Goal: Information Seeking & Learning: Learn about a topic

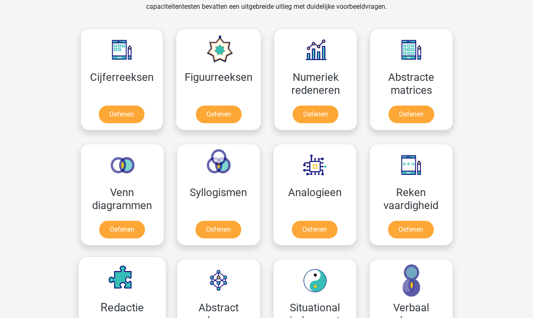
scroll to position [367, 0]
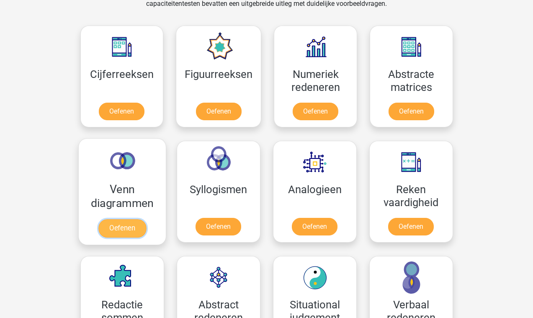
click at [124, 231] on link "Oefenen" at bounding box center [122, 228] width 48 height 18
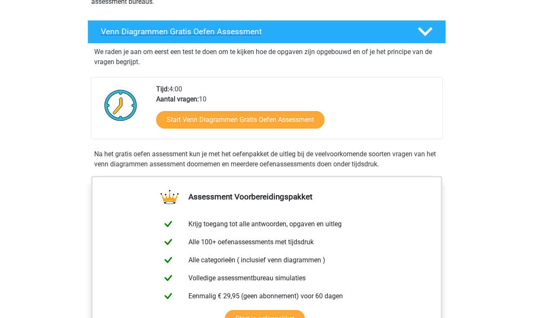
scroll to position [132, 0]
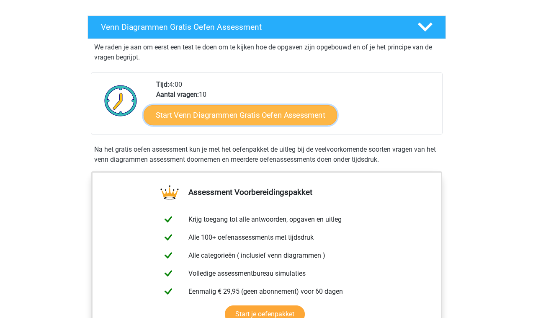
click at [247, 118] on link "Start Venn Diagrammen Gratis Oefen Assessment" at bounding box center [240, 115] width 193 height 20
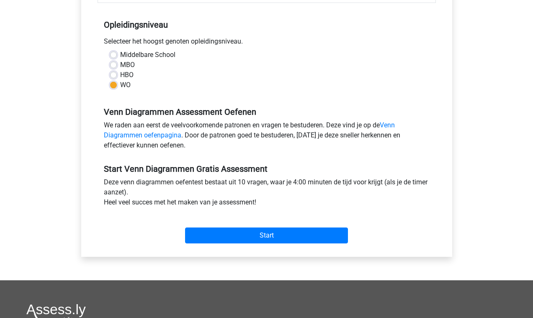
scroll to position [163, 0]
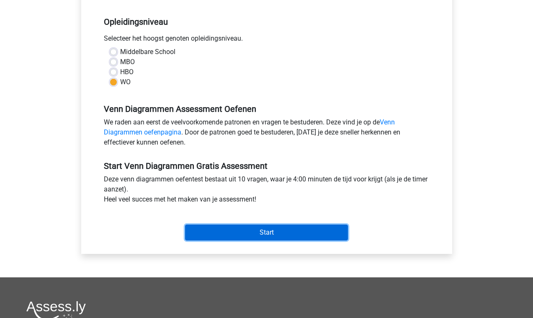
click at [257, 231] on input "Start" at bounding box center [266, 232] width 163 height 16
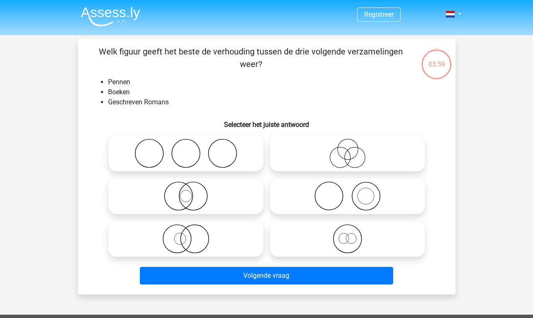
click at [437, 63] on div "03:59" at bounding box center [436, 59] width 31 height 21
click at [431, 67] on div "03:58" at bounding box center [436, 59] width 31 height 21
click at [436, 50] on div "03:57" at bounding box center [436, 59] width 31 height 21
click at [437, 73] on div "03:57" at bounding box center [436, 57] width 31 height 31
click at [437, 73] on div "03:56" at bounding box center [436, 57] width 31 height 31
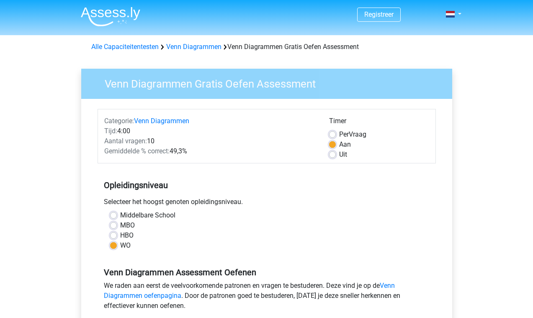
scroll to position [163, 0]
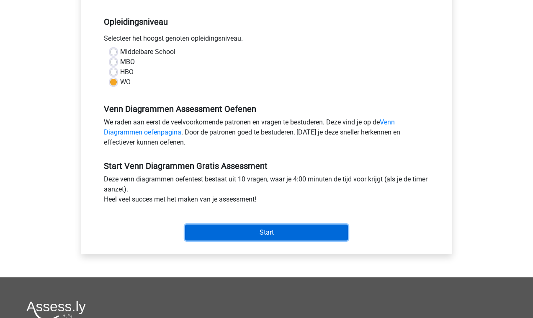
click at [227, 234] on input "Start" at bounding box center [266, 232] width 163 height 16
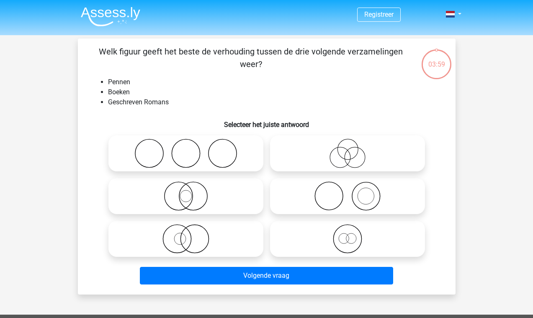
click at [446, 61] on div "03:59" at bounding box center [436, 59] width 31 height 21
click at [437, 51] on div "03:58" at bounding box center [436, 59] width 31 height 21
click at [437, 59] on div "03:58" at bounding box center [436, 59] width 31 height 21
click at [200, 160] on icon at bounding box center [186, 153] width 148 height 29
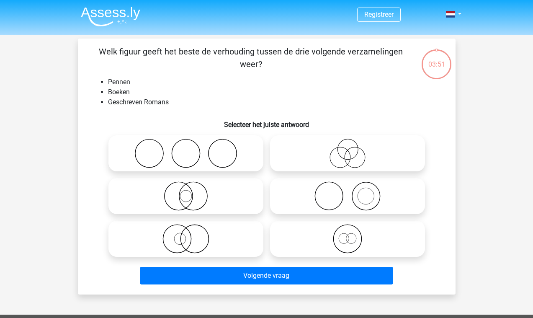
click at [191, 149] on input "radio" at bounding box center [188, 146] width 5 height 5
radio input "true"
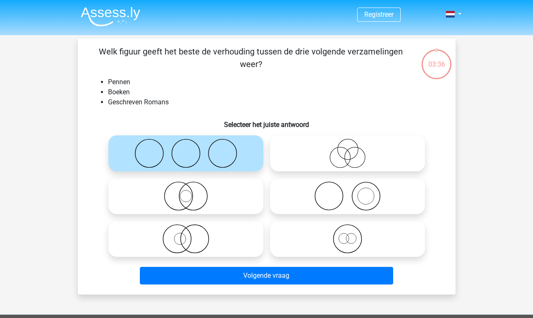
click at [331, 200] on icon at bounding box center [347, 195] width 148 height 29
click at [347, 192] on input "radio" at bounding box center [349, 188] width 5 height 5
radio input "true"
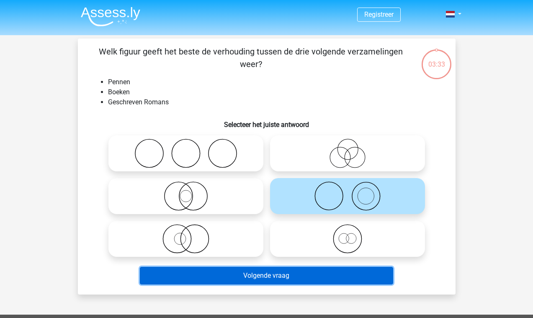
click at [298, 275] on button "Volgende vraag" at bounding box center [266, 276] width 253 height 18
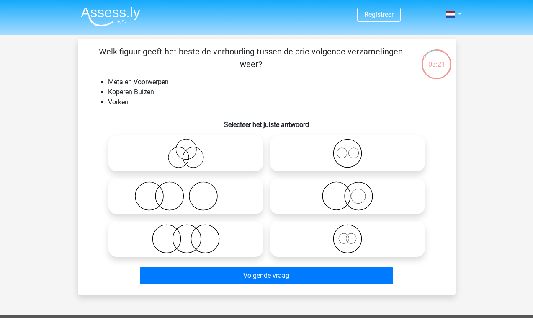
click at [157, 194] on icon at bounding box center [186, 195] width 148 height 29
click at [186, 192] on input "radio" at bounding box center [188, 188] width 5 height 5
radio input "true"
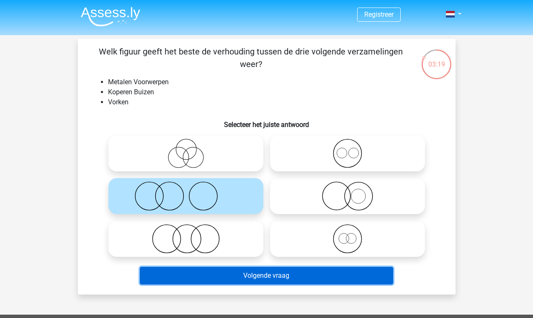
click at [226, 278] on button "Volgende vraag" at bounding box center [266, 276] width 253 height 18
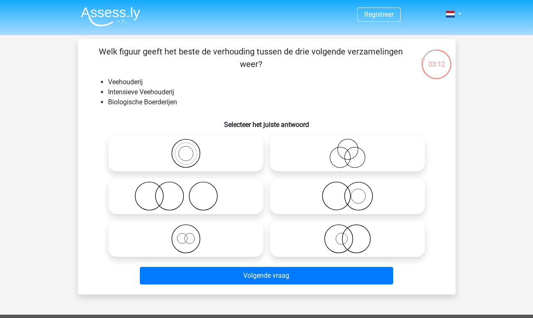
click at [186, 200] on icon at bounding box center [186, 195] width 148 height 29
click at [186, 192] on input "radio" at bounding box center [188, 188] width 5 height 5
radio input "true"
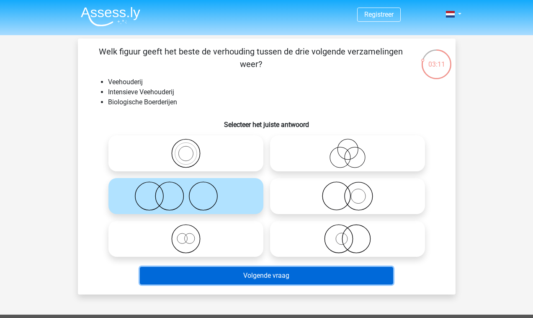
click at [224, 277] on button "Volgende vraag" at bounding box center [266, 276] width 253 height 18
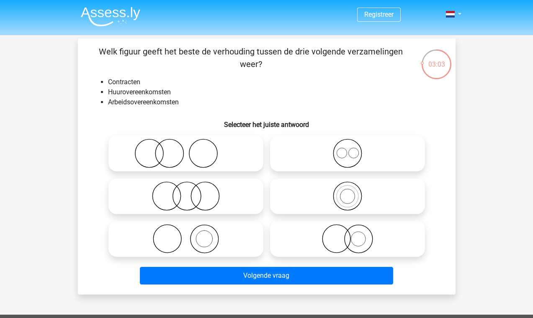
click at [359, 144] on icon at bounding box center [347, 153] width 148 height 29
click at [353, 144] on input "radio" at bounding box center [349, 146] width 5 height 5
radio input "true"
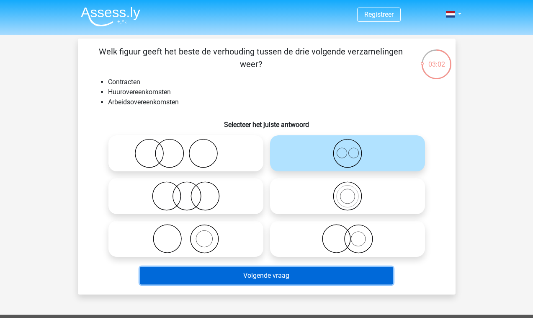
click at [278, 279] on button "Volgende vraag" at bounding box center [266, 276] width 253 height 18
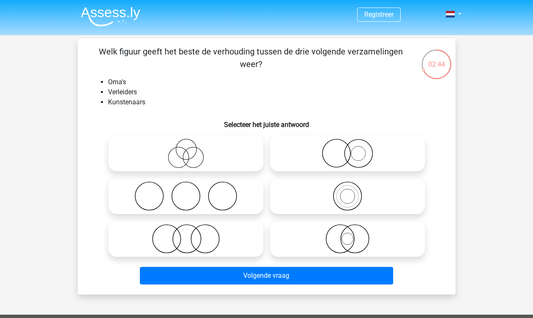
click at [203, 163] on icon at bounding box center [186, 153] width 148 height 29
click at [191, 149] on input "radio" at bounding box center [188, 146] width 5 height 5
radio input "true"
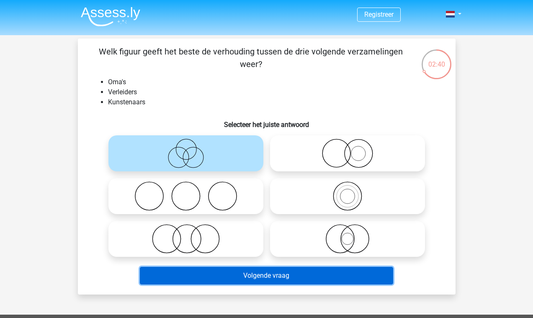
click at [222, 275] on button "Volgende vraag" at bounding box center [266, 276] width 253 height 18
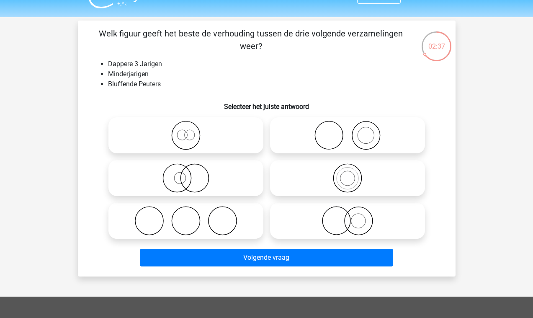
scroll to position [5, 0]
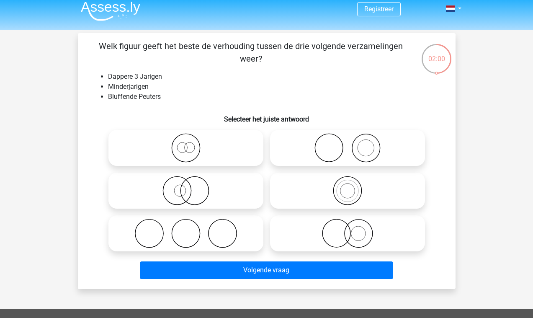
click at [180, 148] on icon at bounding box center [186, 147] width 148 height 29
click at [186, 144] on input "radio" at bounding box center [188, 140] width 5 height 5
radio input "true"
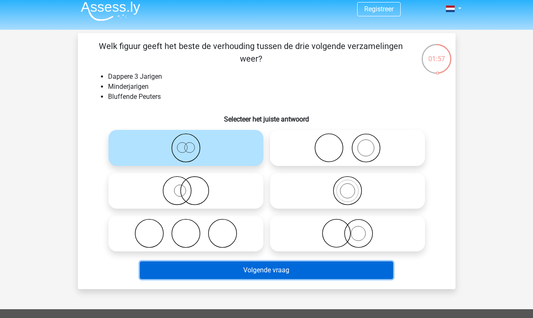
click at [257, 270] on button "Volgende vraag" at bounding box center [266, 270] width 253 height 18
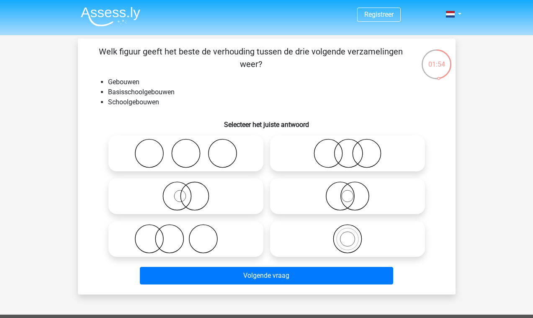
scroll to position [28, 0]
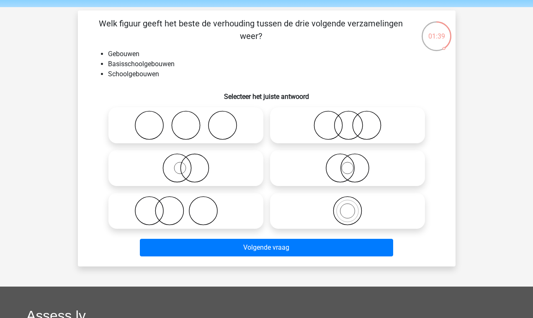
click at [343, 219] on icon at bounding box center [347, 210] width 148 height 29
click at [347, 206] on input "radio" at bounding box center [349, 203] width 5 height 5
radio input "true"
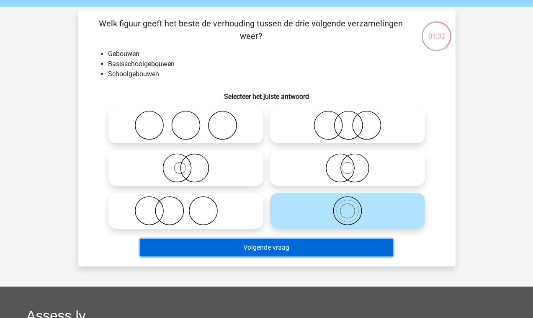
click at [293, 250] on button "Volgende vraag" at bounding box center [266, 248] width 253 height 18
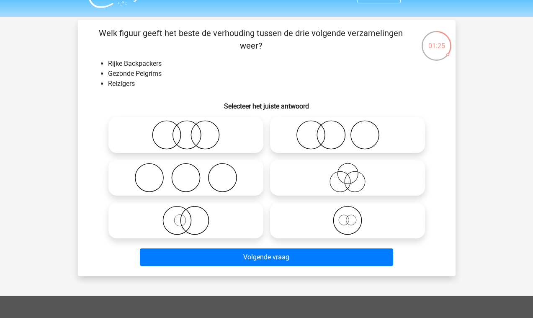
scroll to position [18, 0]
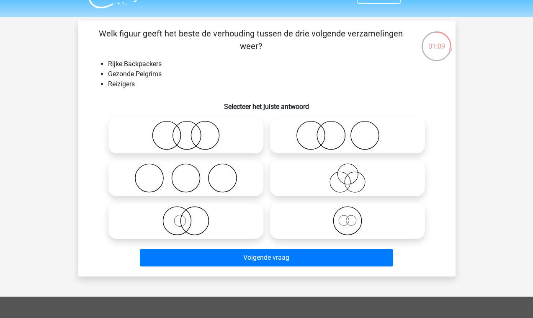
click at [347, 224] on icon at bounding box center [347, 220] width 148 height 29
click at [347, 216] on input "radio" at bounding box center [349, 213] width 5 height 5
radio input "true"
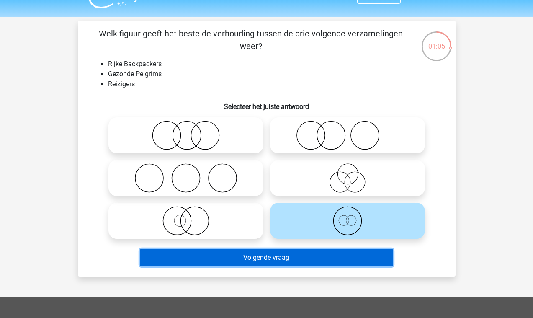
click at [302, 259] on button "Volgende vraag" at bounding box center [266, 258] width 253 height 18
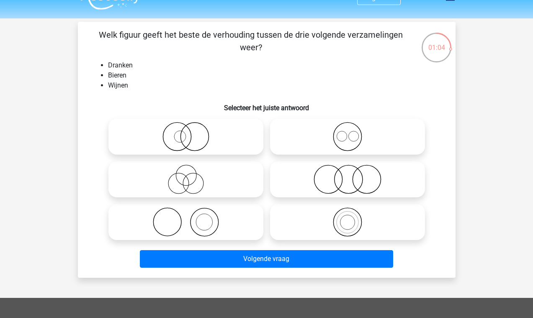
scroll to position [16, 0]
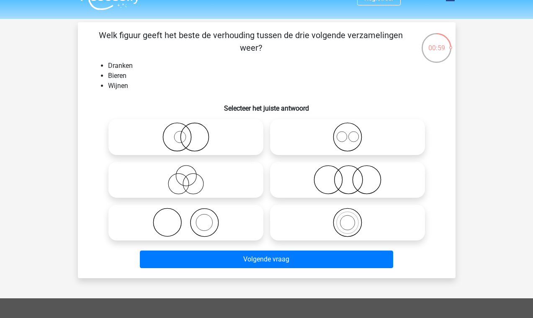
click at [339, 155] on label at bounding box center [347, 137] width 155 height 36
click at [347, 133] on input "radio" at bounding box center [349, 129] width 5 height 5
radio input "true"
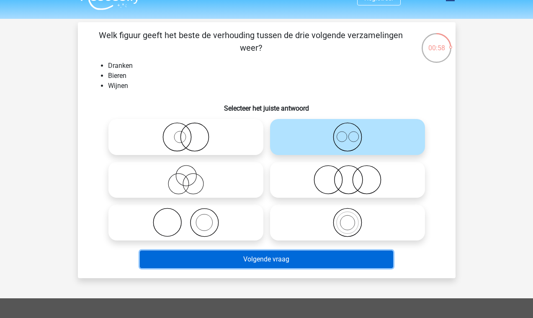
click at [287, 258] on button "Volgende vraag" at bounding box center [266, 259] width 253 height 18
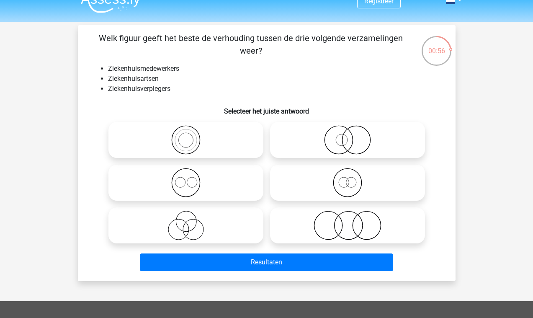
scroll to position [13, 0]
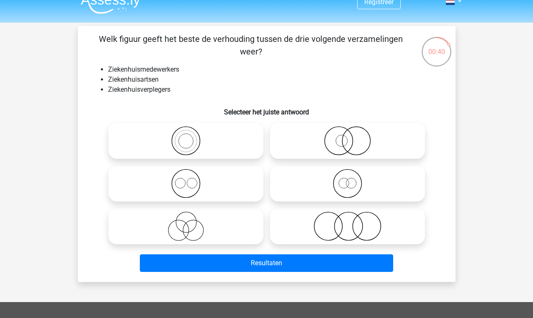
click at [345, 221] on icon at bounding box center [347, 225] width 148 height 29
click at [347, 221] on input "radio" at bounding box center [349, 218] width 5 height 5
radio input "true"
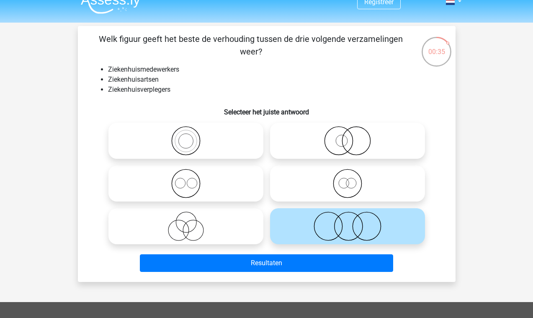
click at [208, 184] on icon at bounding box center [186, 183] width 148 height 29
click at [191, 179] on input "radio" at bounding box center [188, 176] width 5 height 5
radio input "true"
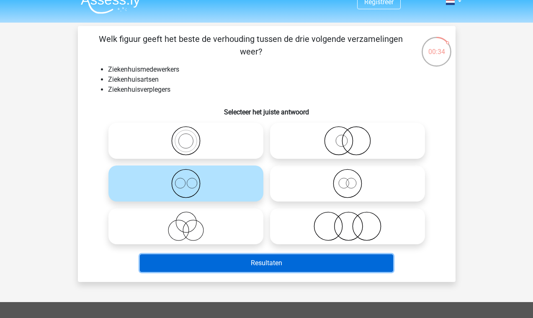
click at [209, 262] on button "Resultaten" at bounding box center [266, 263] width 253 height 18
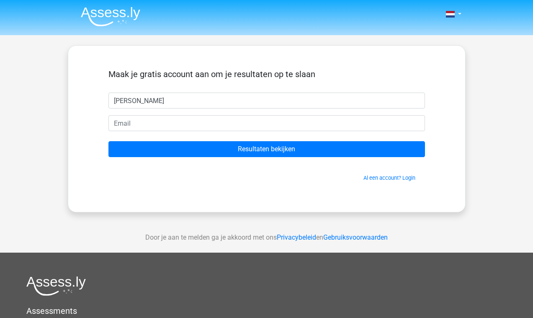
type input "[PERSON_NAME]"
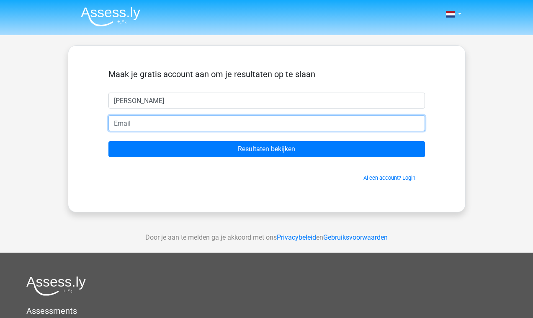
click at [157, 127] on input "email" at bounding box center [266, 123] width 316 height 16
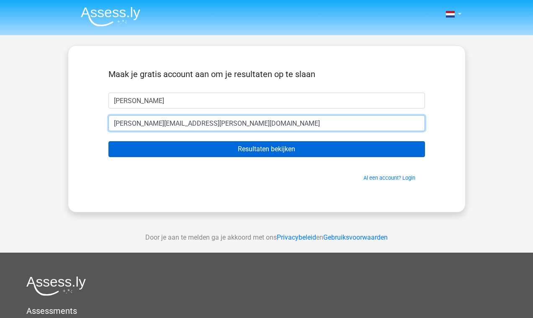
type input "[EMAIL_ADDRESS][DOMAIN_NAME]"
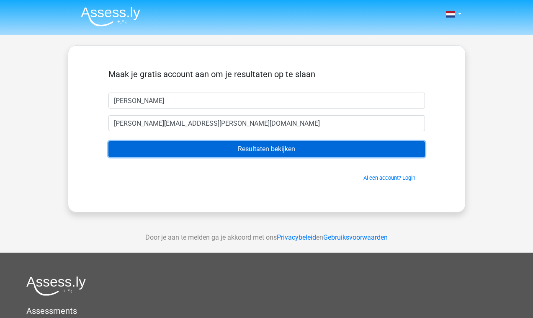
click at [196, 144] on input "Resultaten bekijken" at bounding box center [266, 149] width 316 height 16
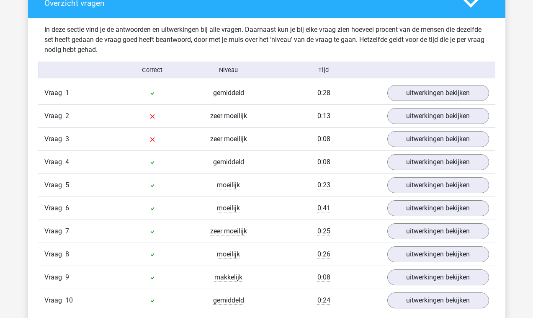
scroll to position [633, 0]
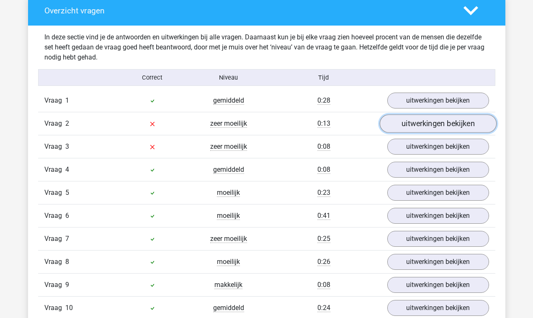
click at [400, 126] on link "uitwerkingen bekijken" at bounding box center [437, 123] width 117 height 18
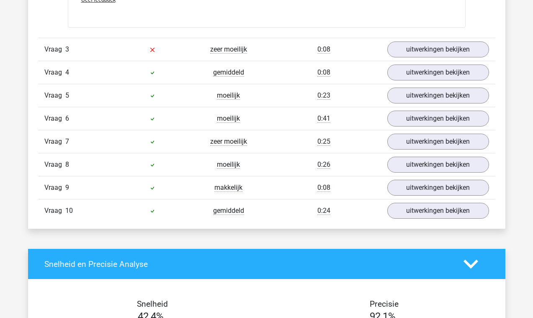
scroll to position [1031, 0]
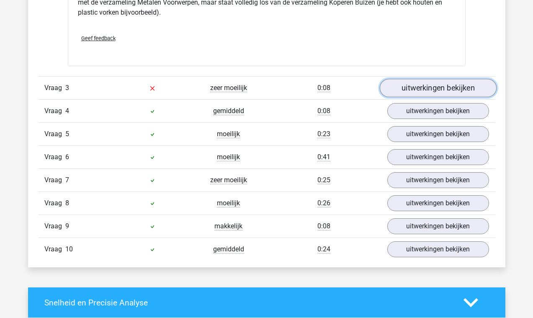
click at [421, 88] on link "uitwerkingen bekijken" at bounding box center [437, 88] width 117 height 18
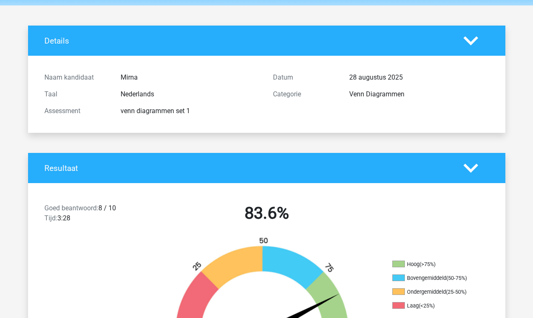
scroll to position [0, 0]
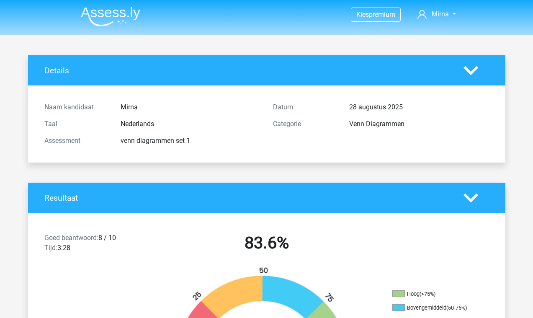
click at [123, 22] on img at bounding box center [110, 17] width 59 height 20
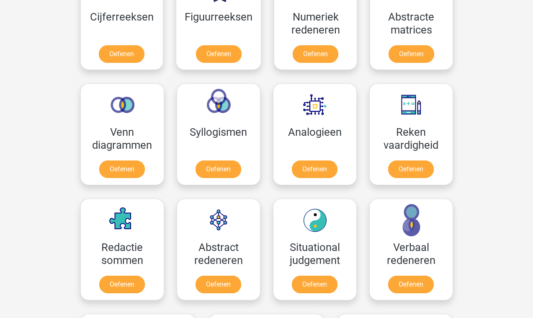
scroll to position [429, 0]
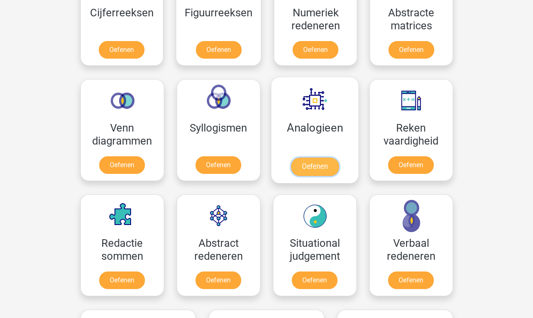
click at [329, 157] on link "Oefenen" at bounding box center [314, 166] width 48 height 18
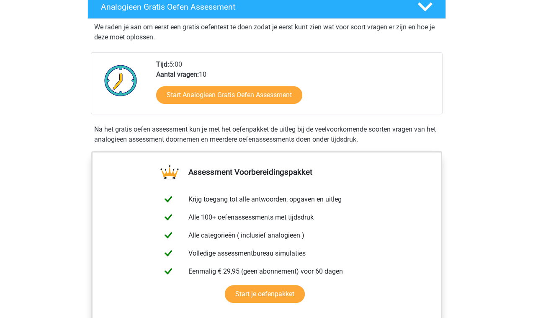
scroll to position [102, 0]
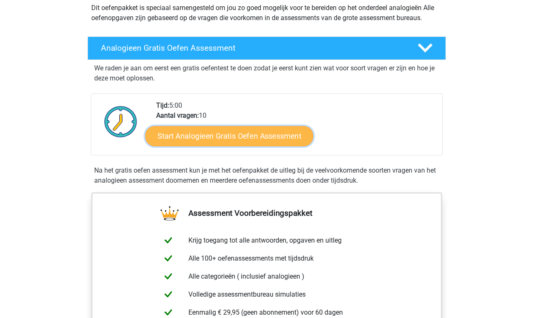
click at [234, 136] on link "Start Analogieen Gratis Oefen Assessment" at bounding box center [229, 136] width 168 height 20
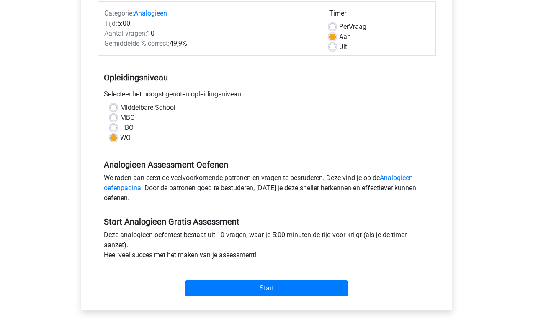
scroll to position [170, 0]
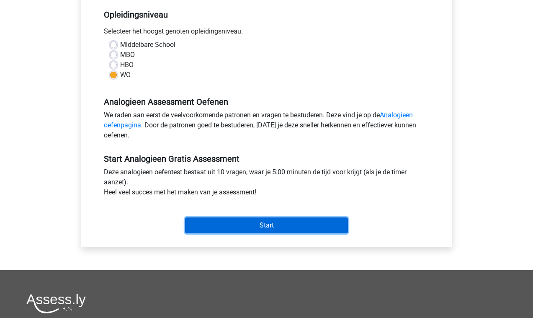
click at [243, 231] on input "Start" at bounding box center [266, 225] width 163 height 16
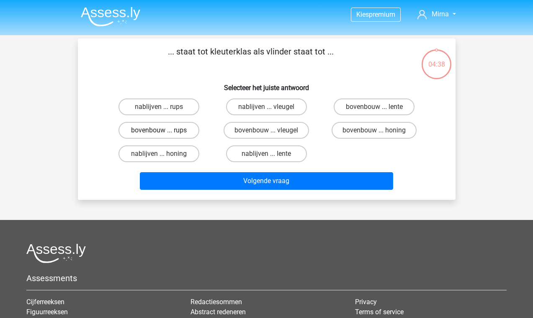
click at [167, 133] on label "bovenbouw ... rups" at bounding box center [158, 130] width 81 height 17
click at [164, 133] on input "bovenbouw ... rups" at bounding box center [161, 132] width 5 height 5
radio input "true"
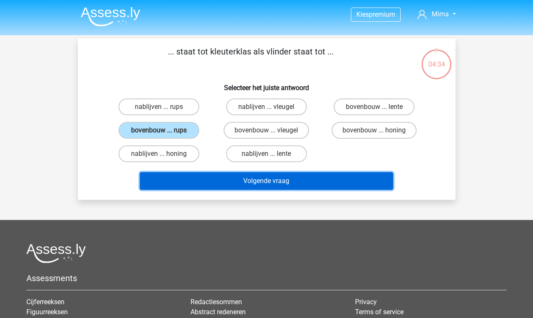
click at [322, 186] on button "Volgende vraag" at bounding box center [266, 181] width 253 height 18
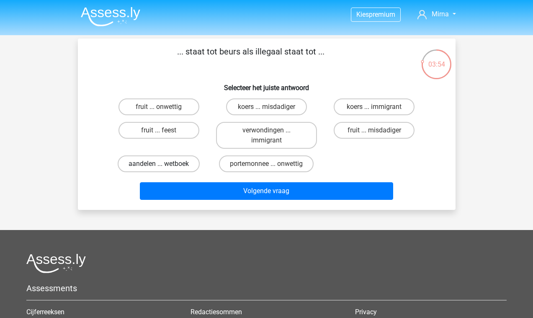
click at [193, 159] on label "aandelen ... wetboek" at bounding box center [159, 163] width 82 height 17
click at [164, 164] on input "aandelen ... wetboek" at bounding box center [161, 166] width 5 height 5
radio input "true"
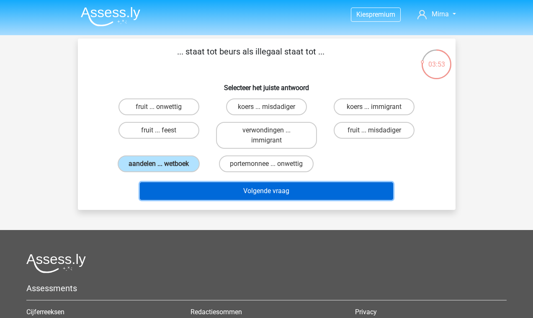
click at [240, 188] on button "Volgende vraag" at bounding box center [266, 191] width 253 height 18
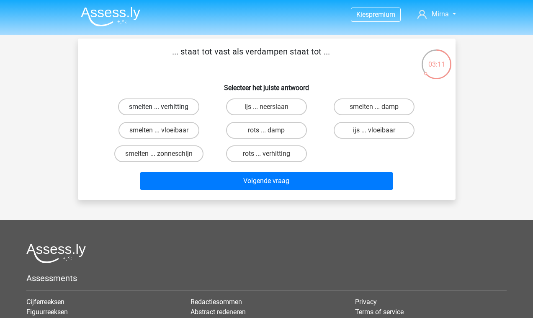
click at [159, 108] on label "smelten ... verhitting" at bounding box center [158, 106] width 81 height 17
click at [159, 108] on input "smelten ... verhitting" at bounding box center [161, 109] width 5 height 5
radio input "true"
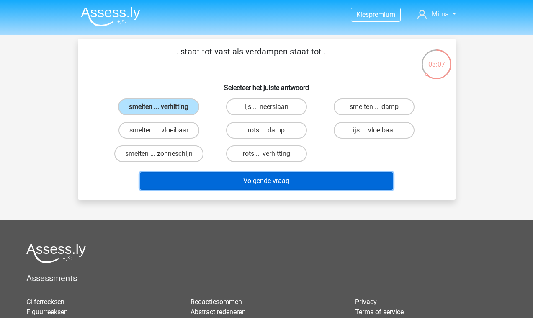
click at [241, 183] on button "Volgende vraag" at bounding box center [266, 181] width 253 height 18
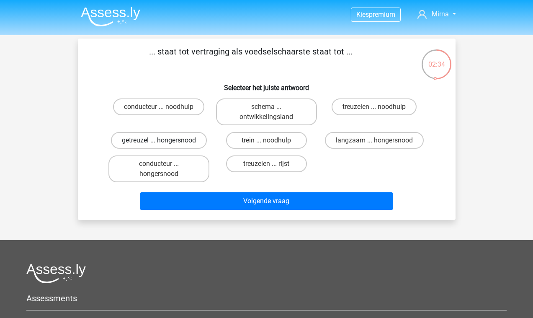
click at [190, 143] on label "getreuzel ... hongersnood" at bounding box center [159, 140] width 96 height 17
click at [164, 143] on input "getreuzel ... hongersnood" at bounding box center [161, 142] width 5 height 5
radio input "true"
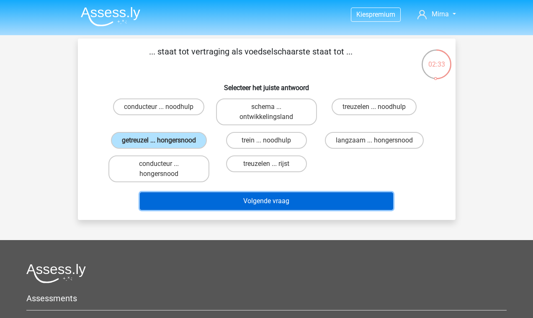
click at [234, 210] on button "Volgende vraag" at bounding box center [266, 201] width 253 height 18
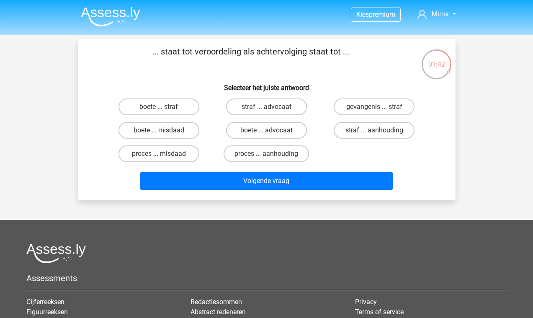
click at [383, 130] on label "straf ... aanhouding" at bounding box center [374, 130] width 81 height 17
click at [380, 130] on input "straf ... aanhouding" at bounding box center [376, 132] width 5 height 5
radio input "true"
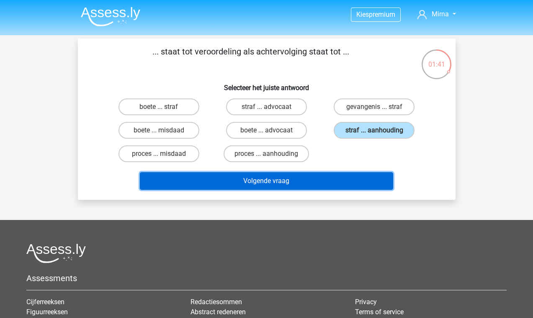
click at [301, 182] on button "Volgende vraag" at bounding box center [266, 181] width 253 height 18
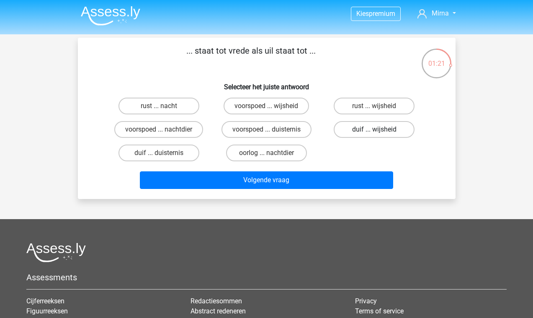
scroll to position [16, 0]
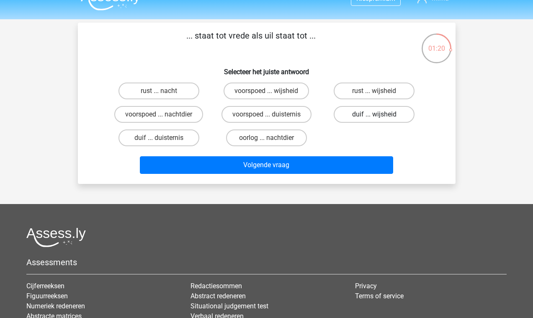
click at [391, 116] on label "duif ... wijsheid" at bounding box center [374, 114] width 81 height 17
click at [380, 116] on input "duif ... wijsheid" at bounding box center [376, 116] width 5 height 5
radio input "true"
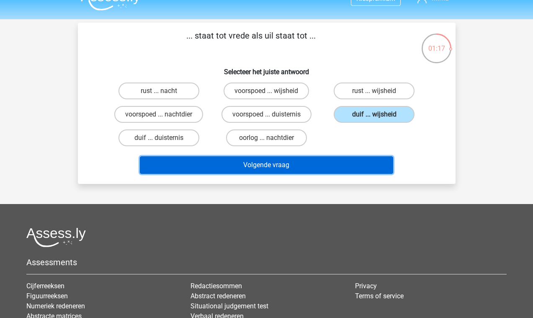
click at [289, 169] on button "Volgende vraag" at bounding box center [266, 165] width 253 height 18
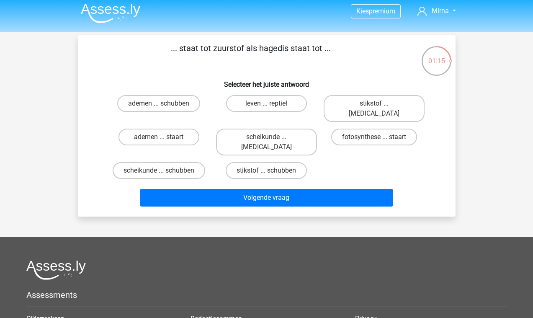
scroll to position [3, 0]
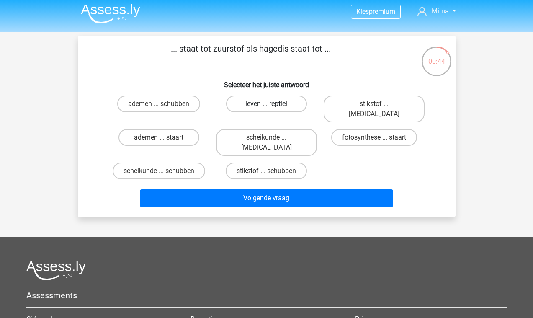
click at [289, 101] on label "leven ... reptiel" at bounding box center [266, 103] width 81 height 17
click at [272, 104] on input "leven ... reptiel" at bounding box center [268, 106] width 5 height 5
radio input "true"
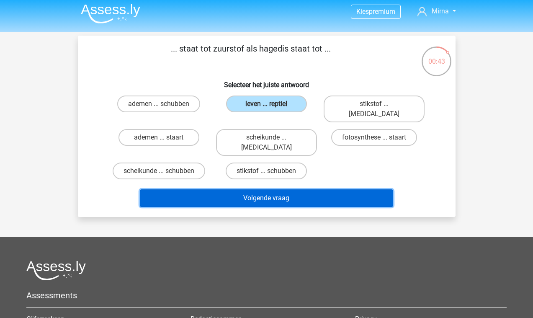
click at [292, 189] on button "Volgende vraag" at bounding box center [266, 198] width 253 height 18
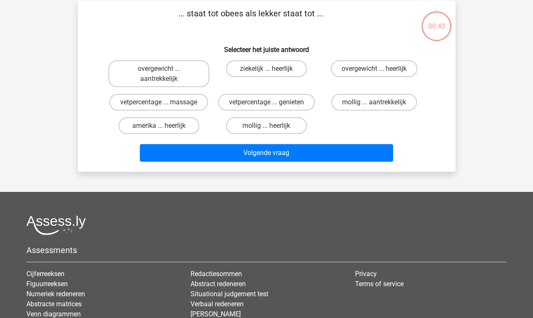
scroll to position [39, 0]
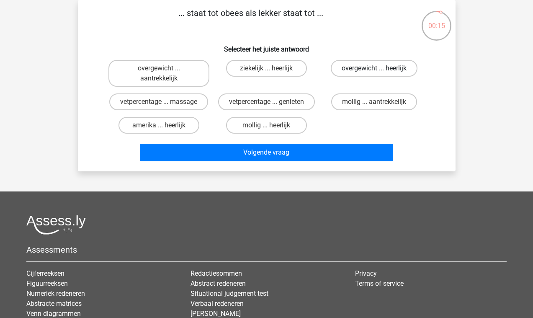
click at [370, 66] on label "overgewicht ... heerlijk" at bounding box center [374, 68] width 87 height 17
click at [374, 68] on input "overgewicht ... heerlijk" at bounding box center [376, 70] width 5 height 5
radio input "true"
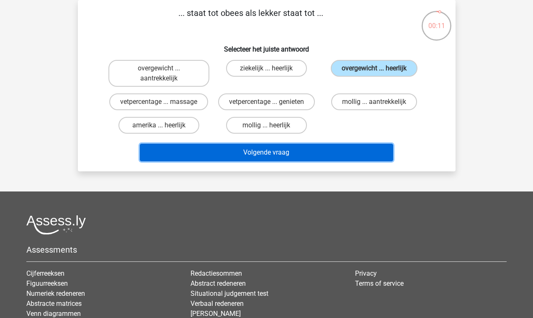
click at [324, 157] on button "Volgende vraag" at bounding box center [266, 153] width 253 height 18
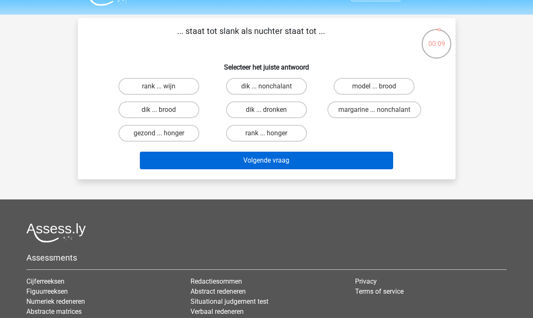
scroll to position [4, 0]
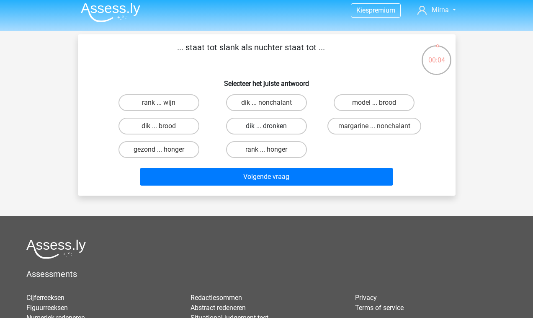
click at [262, 128] on label "dik ... dronken" at bounding box center [266, 126] width 81 height 17
click at [266, 128] on input "dik ... dronken" at bounding box center [268, 128] width 5 height 5
radio input "true"
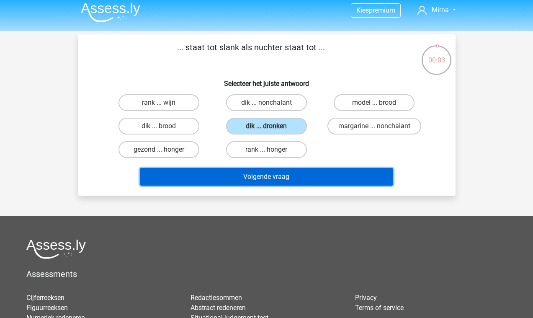
click at [296, 175] on button "Volgende vraag" at bounding box center [266, 177] width 253 height 18
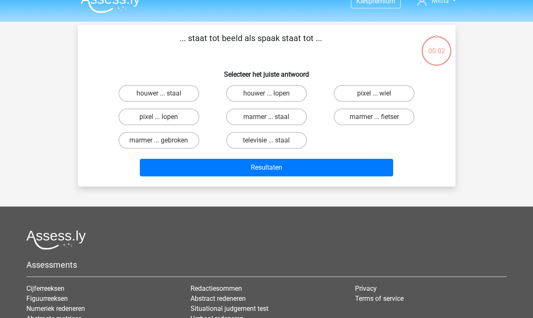
scroll to position [0, 0]
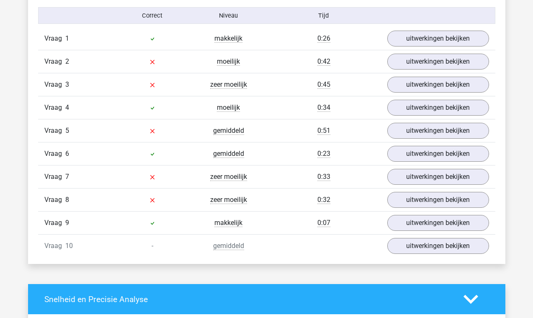
scroll to position [692, 0]
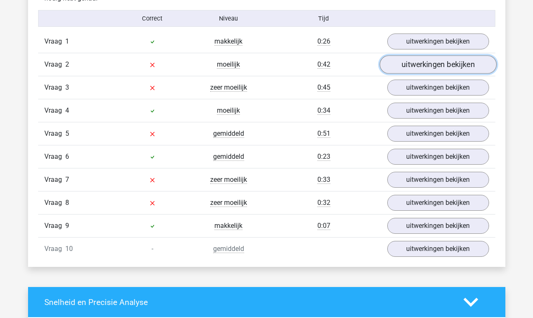
click at [417, 72] on link "uitwerkingen bekijken" at bounding box center [437, 64] width 117 height 18
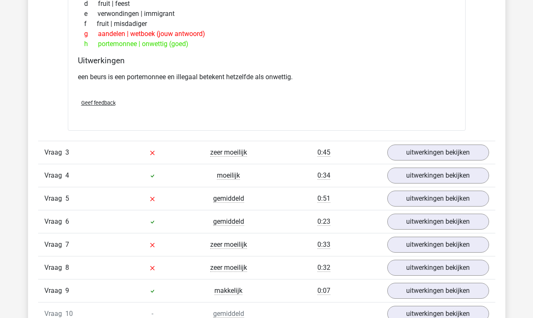
scroll to position [839, 0]
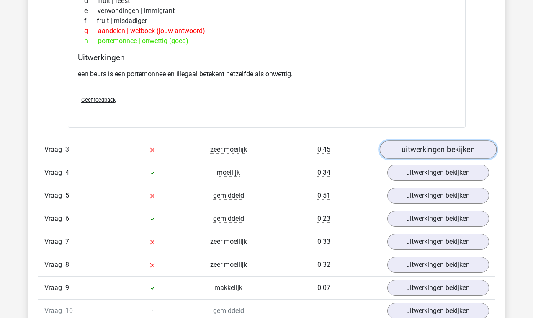
click at [422, 149] on link "uitwerkingen bekijken" at bounding box center [437, 150] width 117 height 18
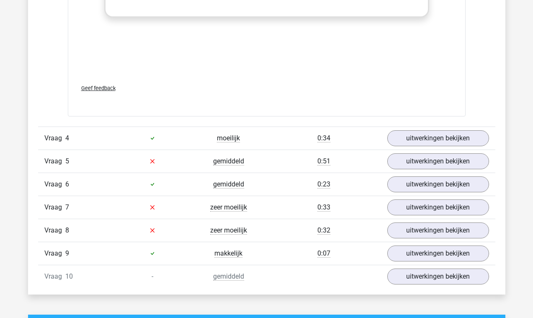
scroll to position [1354, 0]
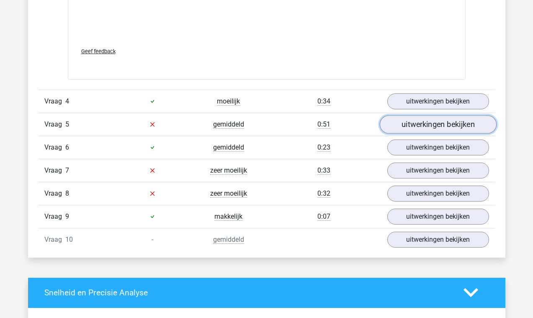
click at [431, 126] on link "uitwerkingen bekijken" at bounding box center [437, 124] width 117 height 18
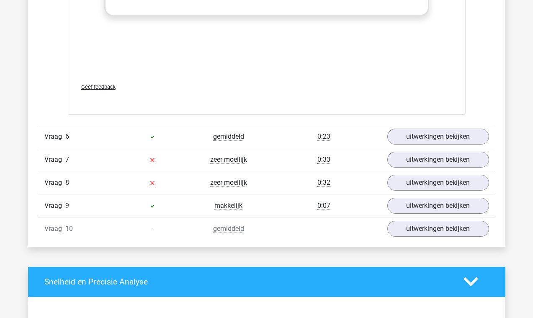
scroll to position [1822, 0]
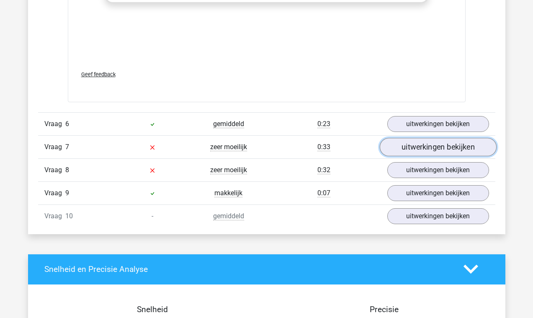
click at [413, 149] on link "uitwerkingen bekijken" at bounding box center [437, 147] width 117 height 18
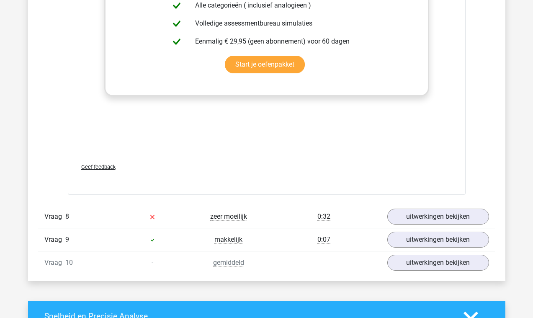
scroll to position [2219, 0]
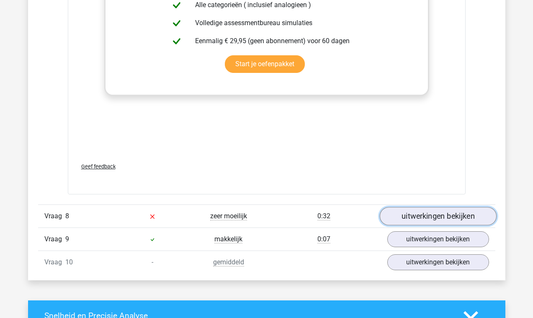
click at [399, 223] on link "uitwerkingen bekijken" at bounding box center [437, 216] width 117 height 18
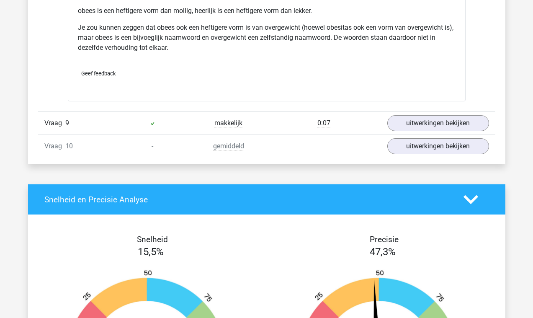
scroll to position [2593, 0]
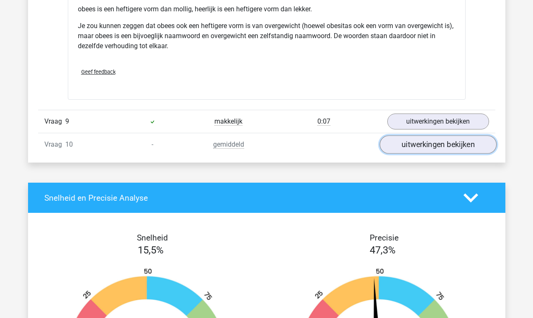
click at [417, 149] on link "uitwerkingen bekijken" at bounding box center [437, 144] width 117 height 18
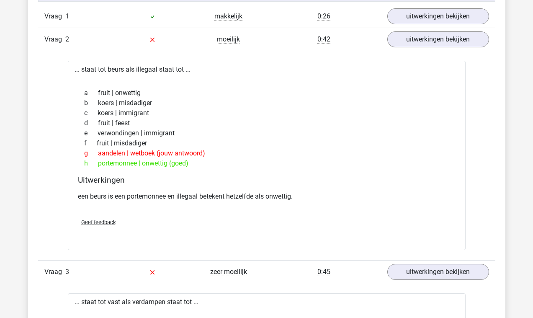
scroll to position [0, 0]
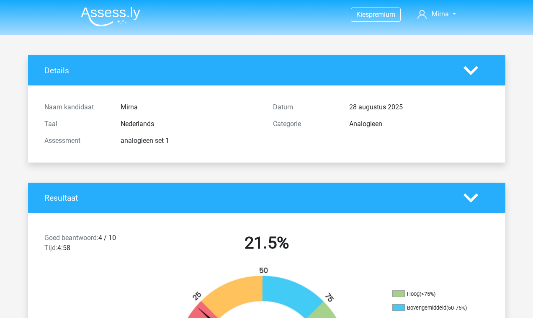
click at [100, 23] on img at bounding box center [110, 17] width 59 height 20
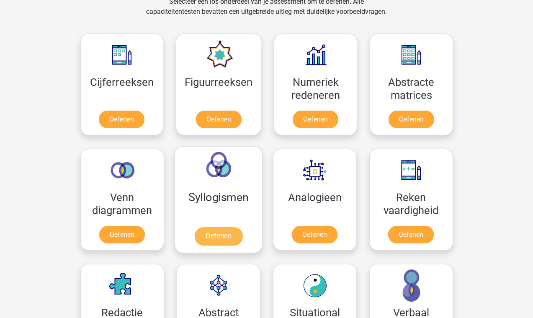
scroll to position [358, 0]
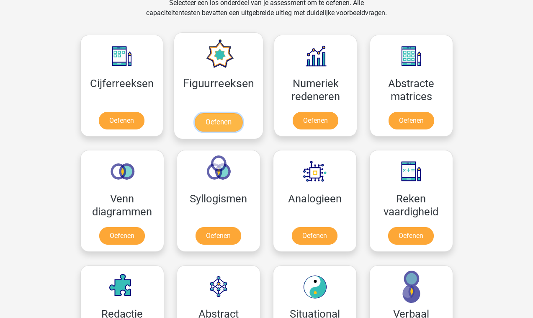
click at [222, 125] on link "Oefenen" at bounding box center [219, 122] width 48 height 18
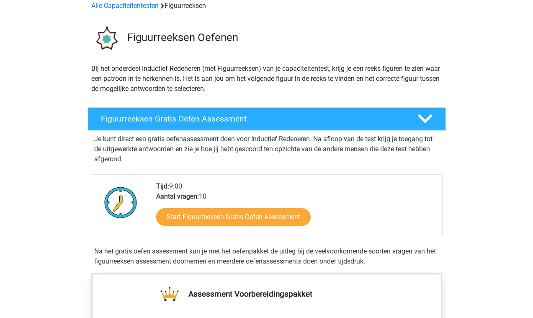
scroll to position [38, 0]
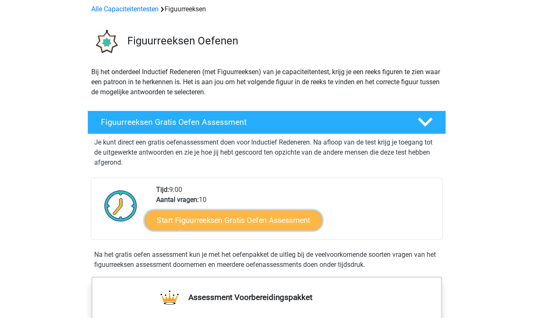
click at [266, 219] on link "Start Figuurreeksen Gratis Oefen Assessment" at bounding box center [232, 220] width 177 height 20
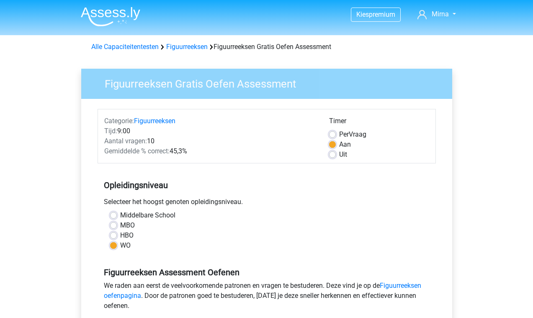
click at [339, 155] on label "Uit" at bounding box center [343, 154] width 8 height 10
click at [333, 155] on input "Uit" at bounding box center [332, 153] width 7 height 8
radio input "true"
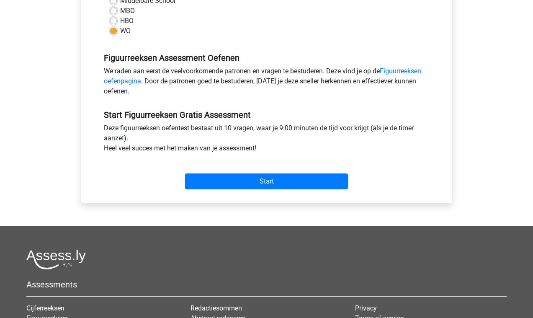
scroll to position [215, 0]
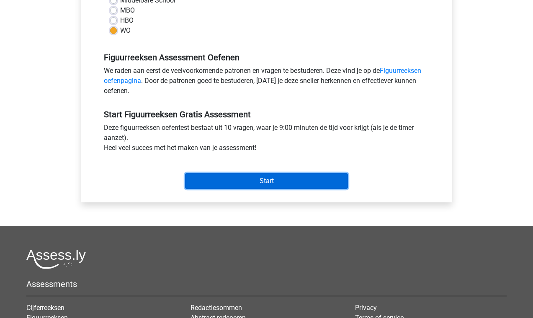
click at [256, 180] on input "Start" at bounding box center [266, 181] width 163 height 16
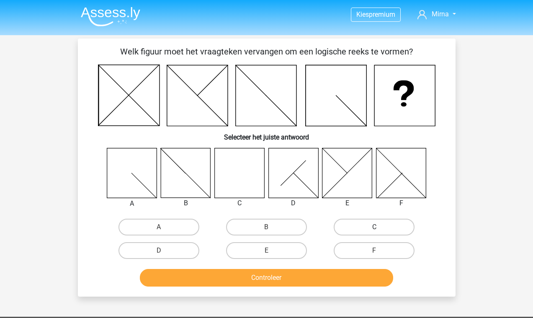
click at [344, 226] on label "C" at bounding box center [374, 226] width 81 height 17
click at [374, 227] on input "C" at bounding box center [376, 229] width 5 height 5
radio input "true"
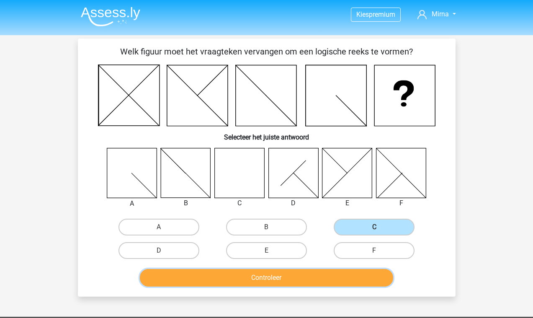
click at [303, 281] on button "Controleer" at bounding box center [266, 278] width 253 height 18
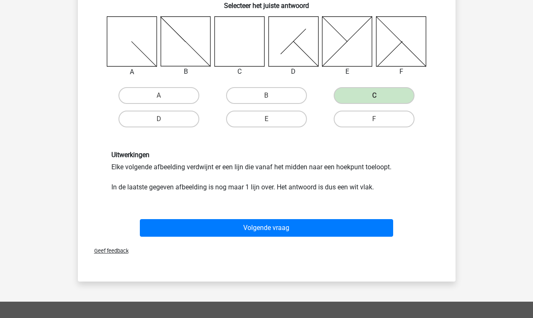
scroll to position [99, 0]
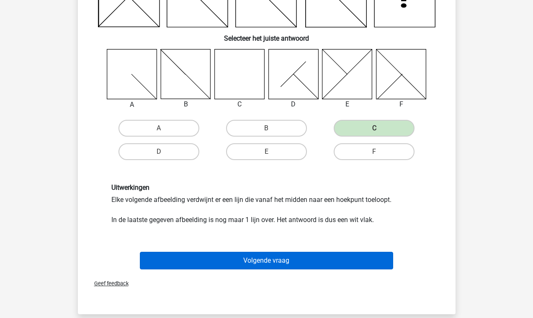
click at [302, 261] on button "Volgende vraag" at bounding box center [266, 261] width 253 height 18
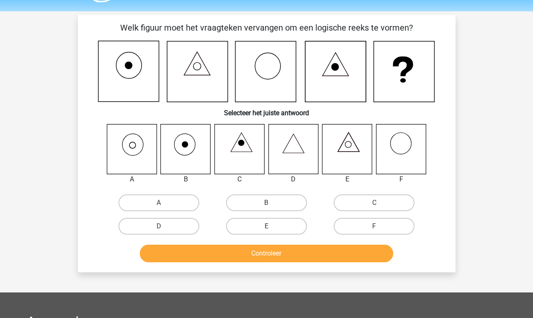
scroll to position [0, 0]
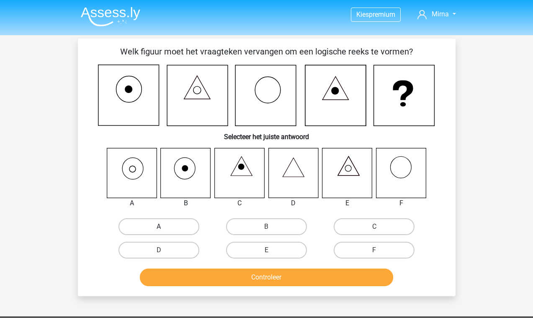
click at [149, 225] on label "A" at bounding box center [158, 226] width 81 height 17
click at [159, 226] on input "A" at bounding box center [161, 228] width 5 height 5
radio input "true"
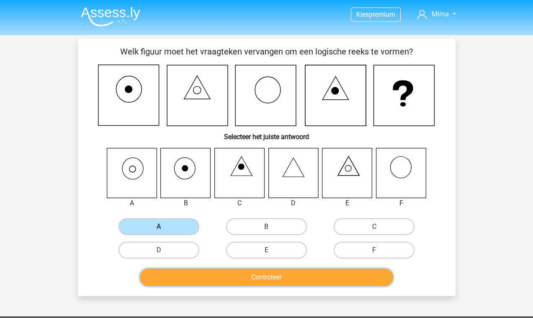
click at [251, 281] on button "Controleer" at bounding box center [266, 277] width 253 height 18
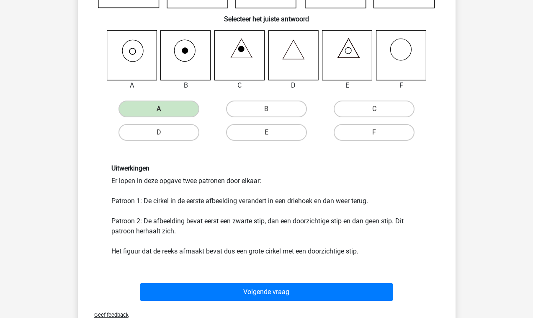
scroll to position [119, 0]
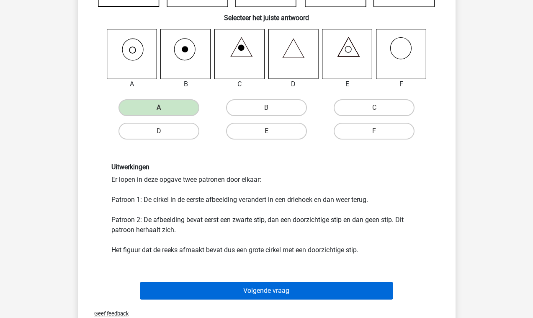
click at [268, 288] on button "Volgende vraag" at bounding box center [266, 291] width 253 height 18
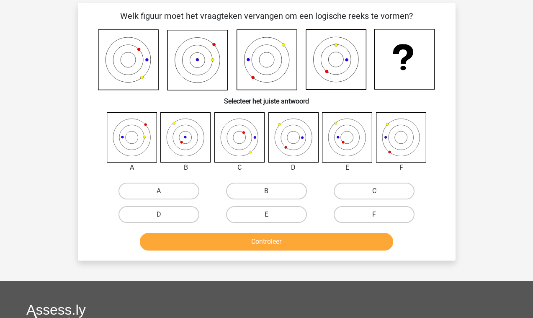
scroll to position [0, 0]
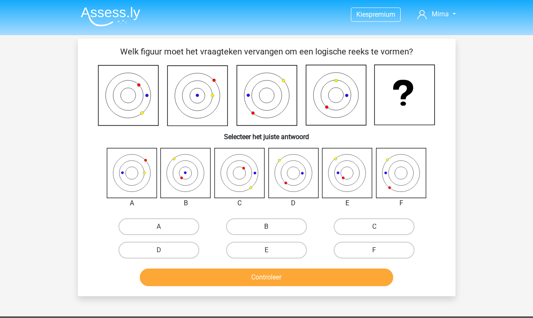
click at [262, 231] on label "B" at bounding box center [266, 226] width 81 height 17
click at [266, 231] on input "B" at bounding box center [268, 228] width 5 height 5
radio input "true"
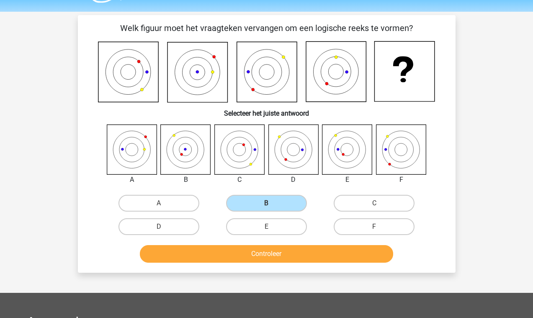
scroll to position [33, 0]
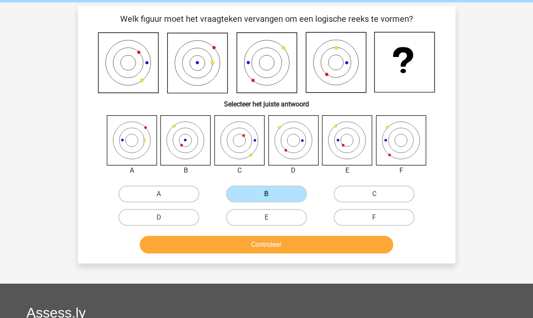
click at [190, 153] on icon at bounding box center [186, 140] width 50 height 50
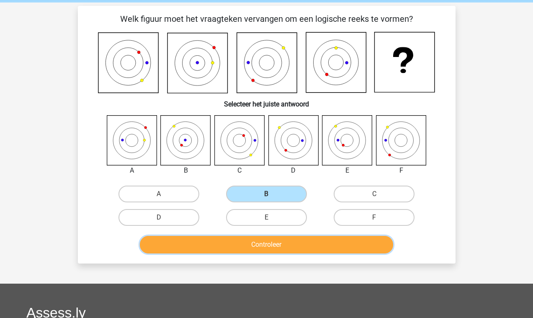
click at [206, 250] on button "Controleer" at bounding box center [266, 245] width 253 height 18
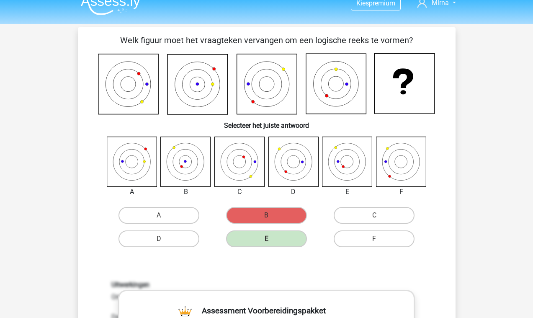
scroll to position [11, 0]
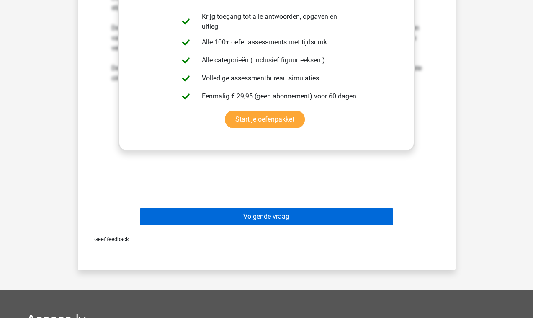
click at [333, 214] on button "Volgende vraag" at bounding box center [266, 217] width 253 height 18
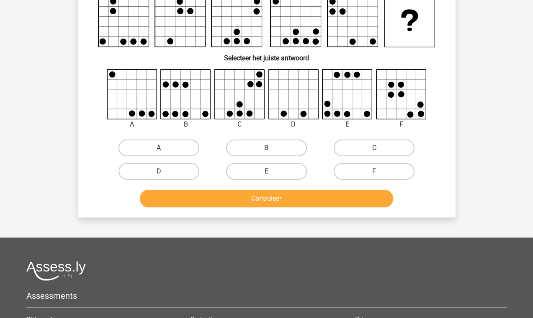
scroll to position [0, 0]
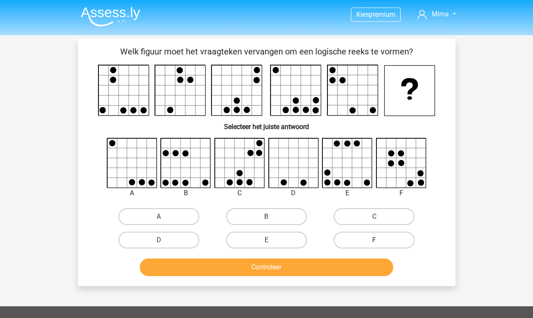
click at [380, 234] on label "F" at bounding box center [374, 239] width 81 height 17
click at [380, 240] on input "F" at bounding box center [376, 242] width 5 height 5
radio input "true"
click at [308, 276] on div "Controleer" at bounding box center [266, 268] width 323 height 21
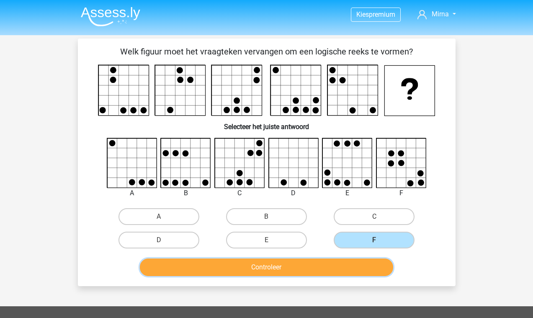
click at [313, 268] on button "Controleer" at bounding box center [266, 267] width 253 height 18
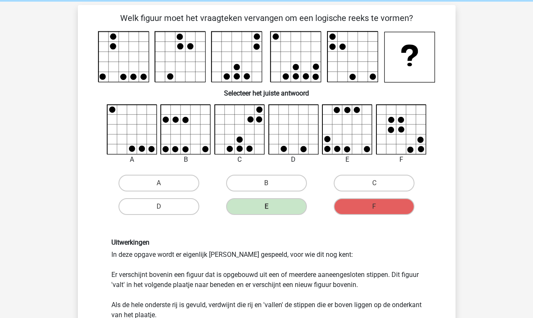
scroll to position [33, 0]
click at [364, 134] on icon at bounding box center [348, 130] width 50 height 50
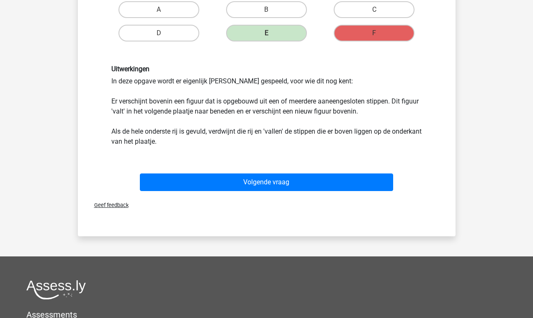
scroll to position [208, 0]
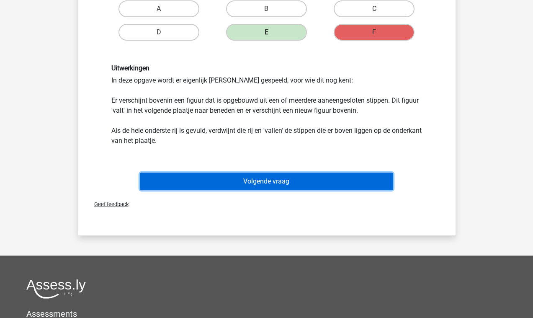
click at [334, 183] on button "Volgende vraag" at bounding box center [266, 181] width 253 height 18
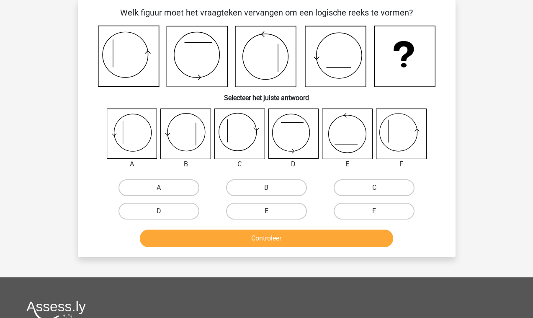
scroll to position [39, 0]
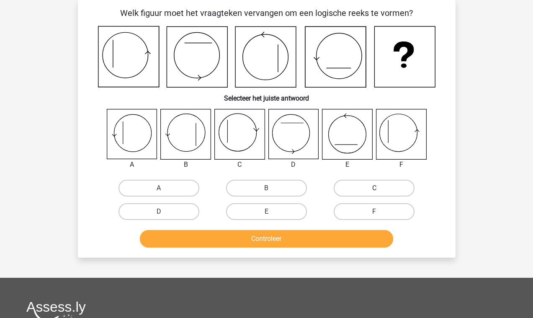
click at [392, 185] on label "C" at bounding box center [374, 188] width 81 height 17
click at [380, 188] on input "C" at bounding box center [376, 190] width 5 height 5
radio input "true"
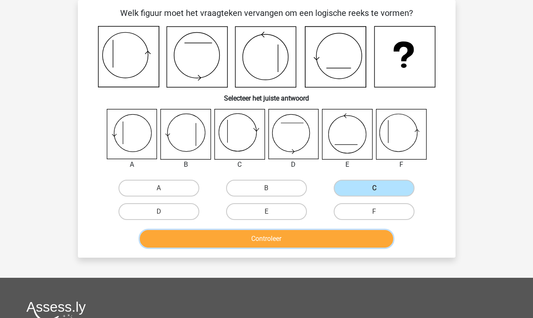
click at [321, 233] on button "Controleer" at bounding box center [266, 239] width 253 height 18
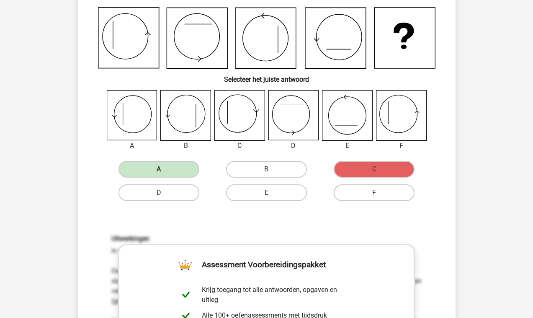
scroll to position [50, 0]
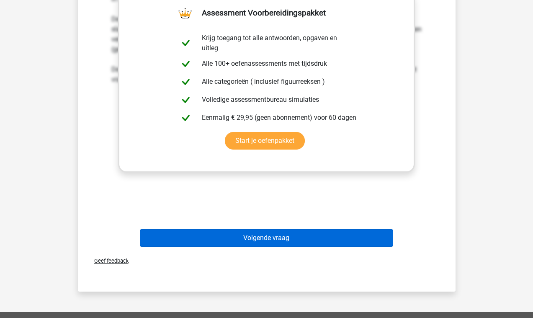
click at [289, 243] on button "Volgende vraag" at bounding box center [266, 238] width 253 height 18
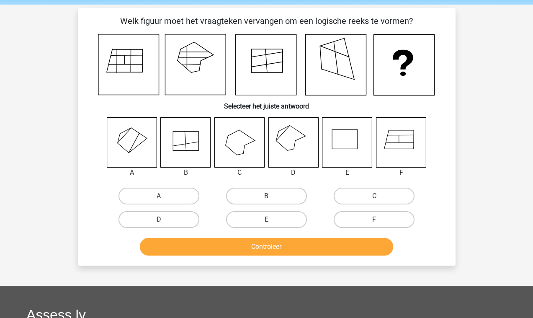
scroll to position [30, 0]
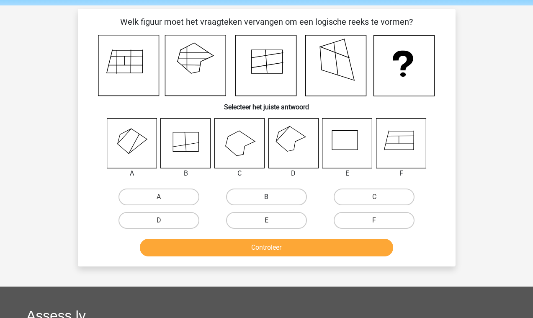
click at [257, 196] on label "B" at bounding box center [266, 196] width 81 height 17
click at [266, 197] on input "B" at bounding box center [268, 199] width 5 height 5
radio input "true"
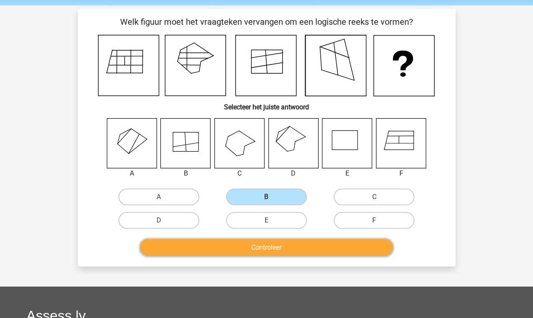
click at [259, 248] on button "Controleer" at bounding box center [266, 248] width 253 height 18
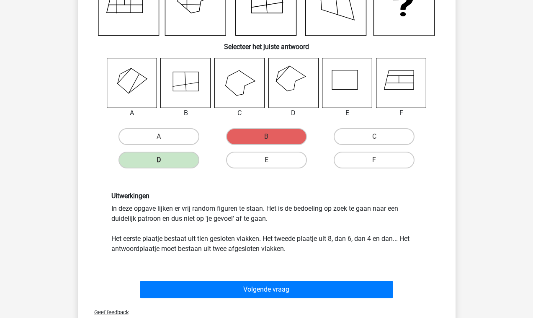
scroll to position [64, 0]
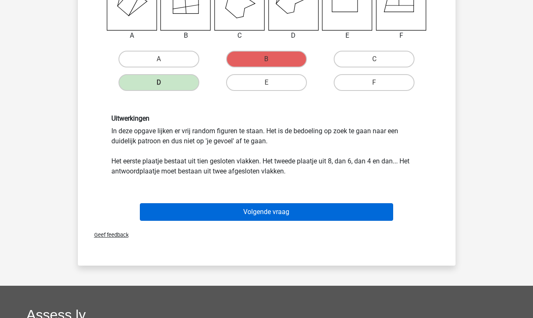
click at [236, 218] on button "Volgende vraag" at bounding box center [266, 212] width 253 height 18
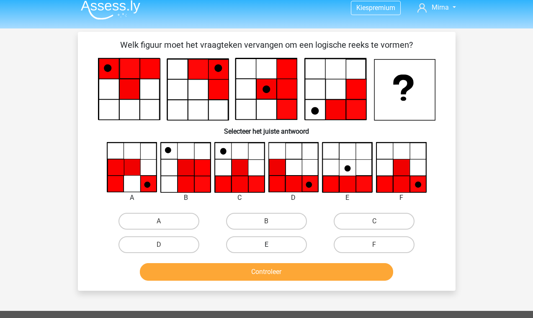
scroll to position [4, 0]
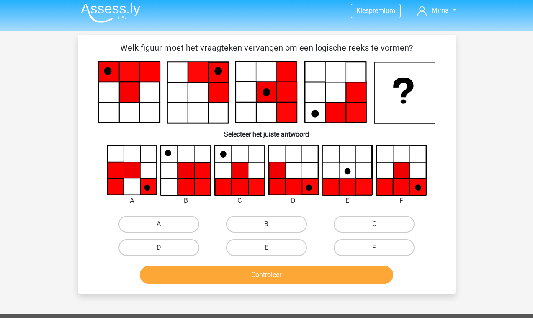
click at [375, 225] on input "C" at bounding box center [376, 226] width 5 height 5
radio input "true"
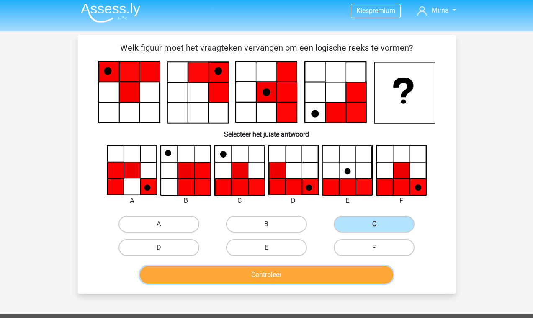
click at [334, 275] on button "Controleer" at bounding box center [266, 275] width 253 height 18
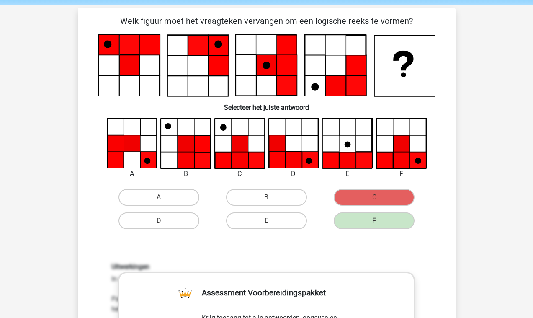
scroll to position [21, 0]
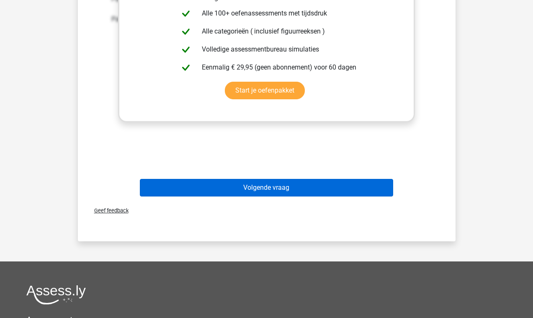
click at [316, 188] on button "Volgende vraag" at bounding box center [266, 188] width 253 height 18
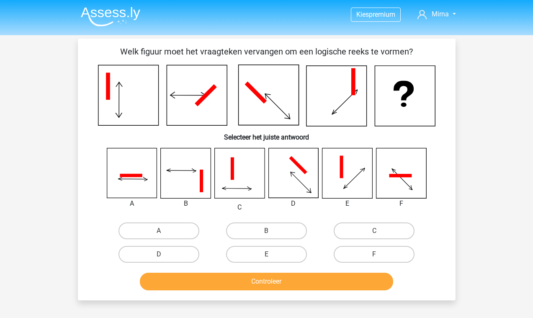
scroll to position [36, 0]
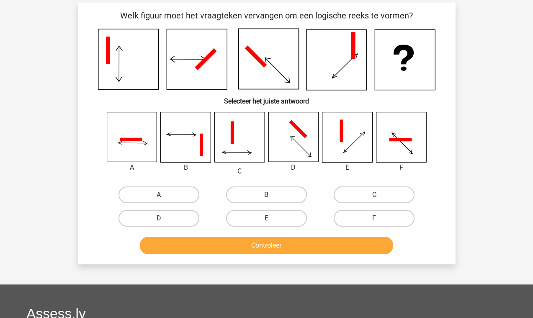
click at [240, 189] on label "B" at bounding box center [266, 194] width 81 height 17
click at [266, 195] on input "B" at bounding box center [268, 197] width 5 height 5
radio input "true"
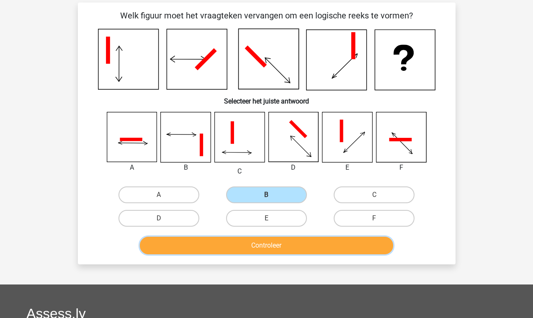
click at [255, 253] on button "Controleer" at bounding box center [266, 245] width 253 height 18
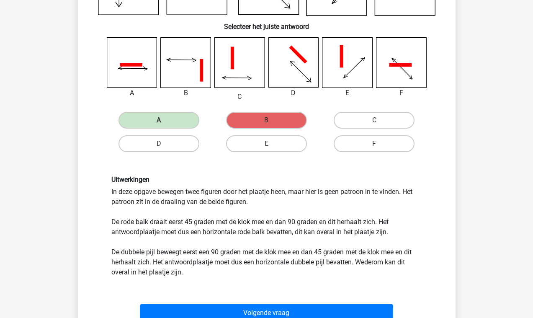
scroll to position [125, 0]
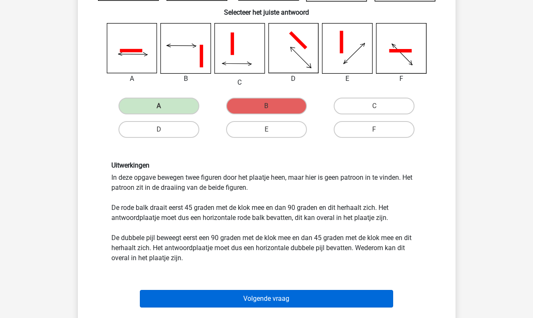
click at [279, 305] on button "Volgende vraag" at bounding box center [266, 299] width 253 height 18
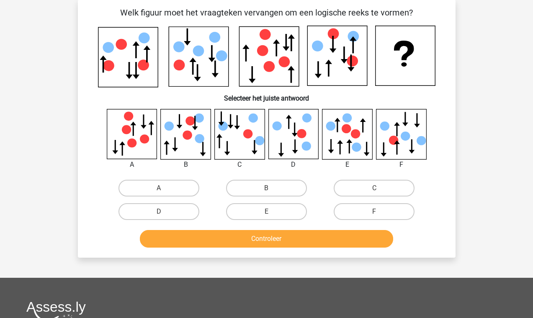
scroll to position [0, 0]
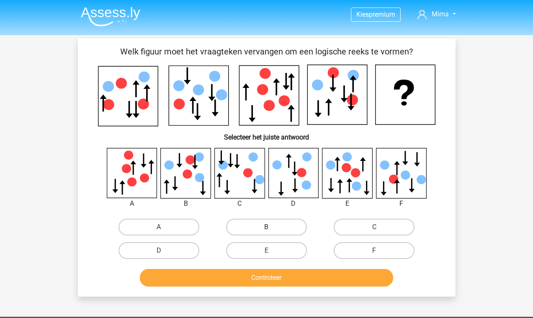
click at [261, 229] on label "B" at bounding box center [266, 226] width 81 height 17
click at [266, 229] on input "B" at bounding box center [268, 229] width 5 height 5
radio input "true"
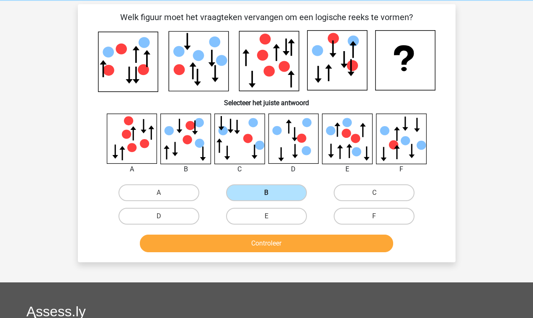
scroll to position [46, 0]
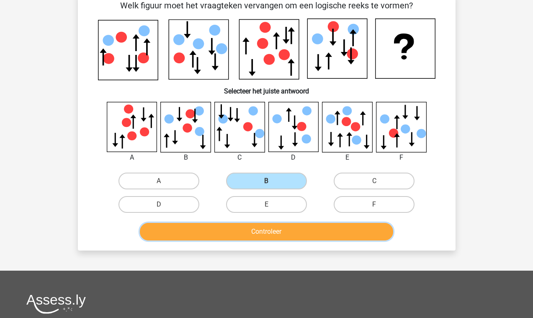
click at [275, 237] on button "Controleer" at bounding box center [266, 232] width 253 height 18
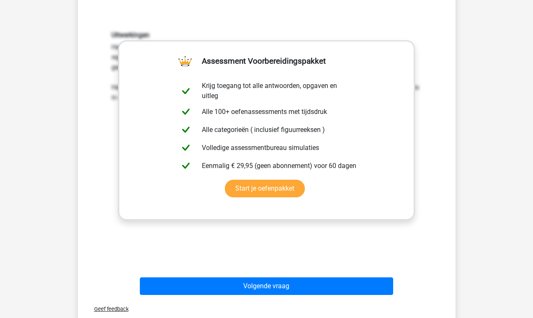
scroll to position [282, 0]
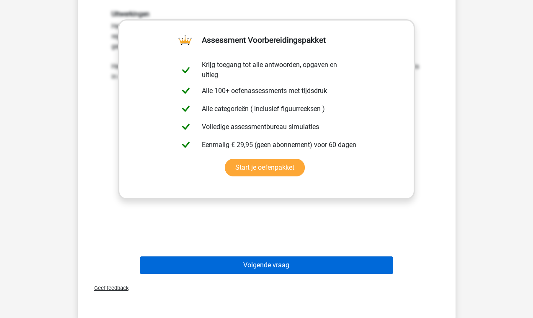
click at [324, 270] on button "Volgende vraag" at bounding box center [266, 265] width 253 height 18
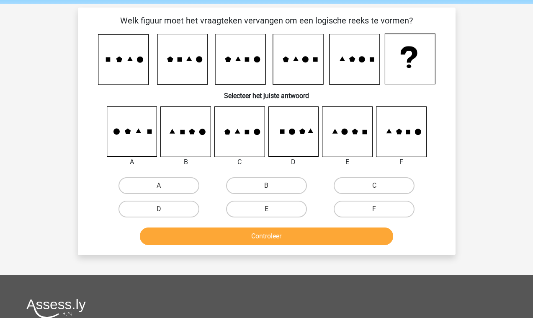
scroll to position [0, 0]
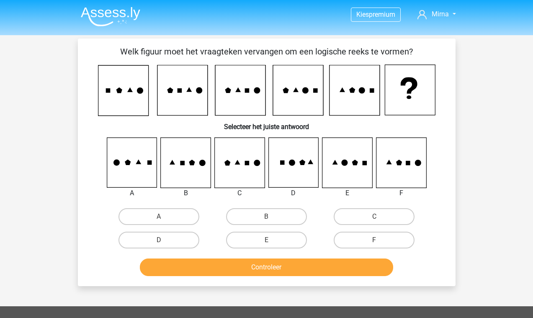
click at [352, 162] on icon at bounding box center [347, 163] width 50 height 50
click at [276, 233] on label "E" at bounding box center [266, 239] width 81 height 17
click at [272, 240] on input "E" at bounding box center [268, 242] width 5 height 5
radio input "true"
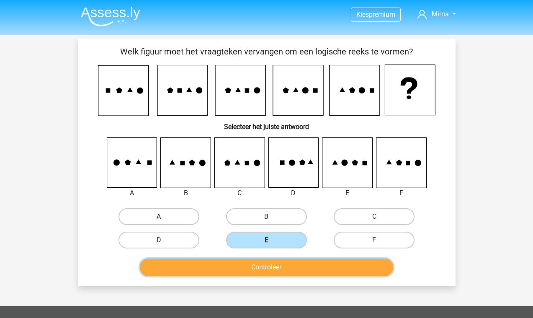
click at [281, 271] on button "Controleer" at bounding box center [266, 267] width 253 height 18
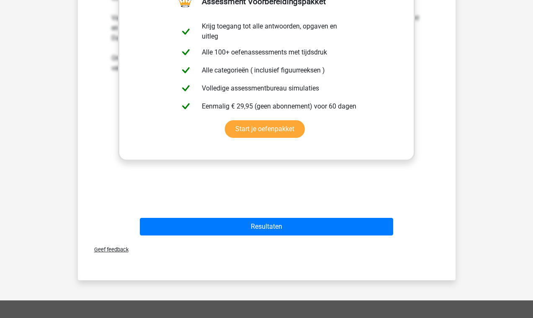
scroll to position [323, 0]
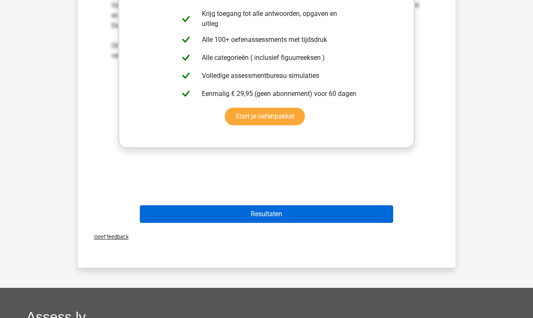
click at [311, 212] on button "Resultaten" at bounding box center [266, 214] width 253 height 18
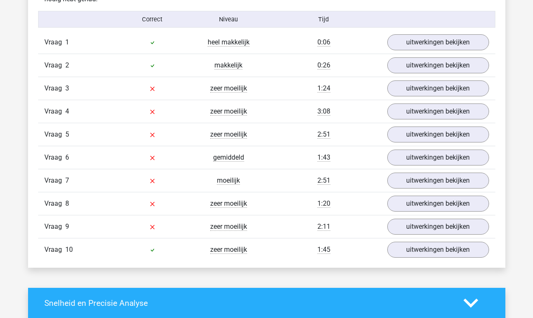
scroll to position [690, 0]
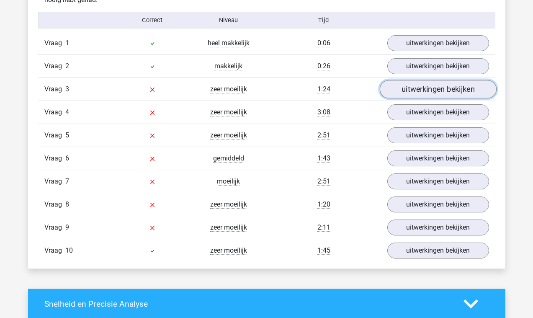
click at [419, 94] on link "uitwerkingen bekijken" at bounding box center [437, 89] width 117 height 18
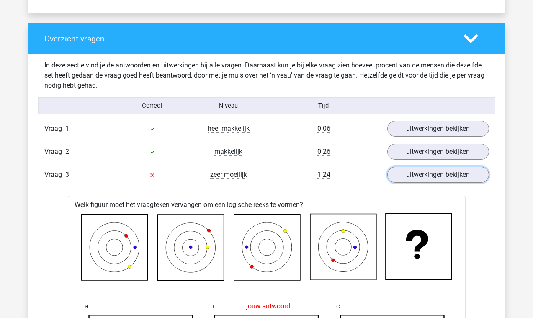
scroll to position [599, 0]
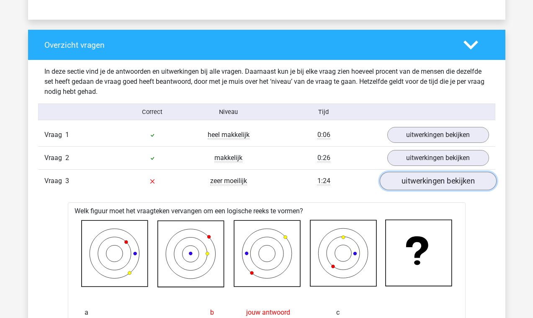
click at [430, 186] on link "uitwerkingen bekijken" at bounding box center [437, 181] width 117 height 18
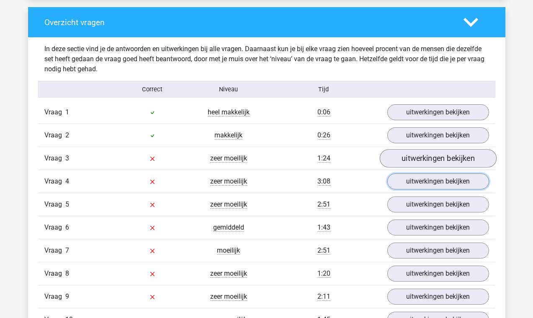
click at [430, 186] on link "uitwerkingen bekijken" at bounding box center [438, 181] width 102 height 16
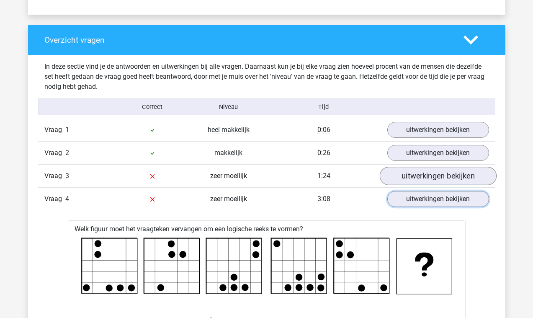
scroll to position [560, 0]
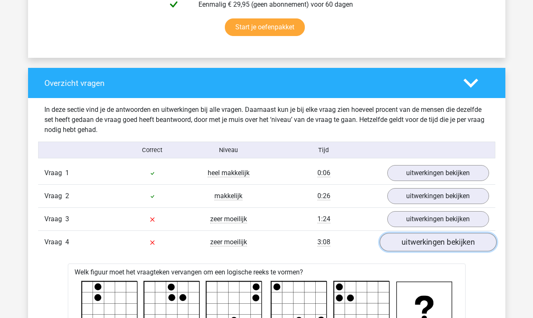
click at [433, 245] on link "uitwerkingen bekijken" at bounding box center [437, 242] width 117 height 18
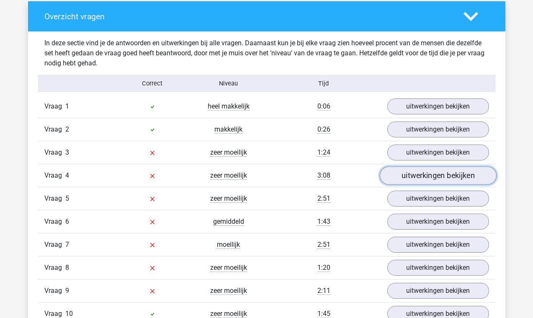
scroll to position [642, 0]
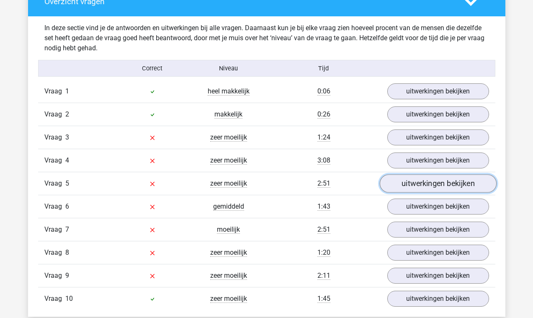
click at [443, 188] on link "uitwerkingen bekijken" at bounding box center [437, 183] width 117 height 18
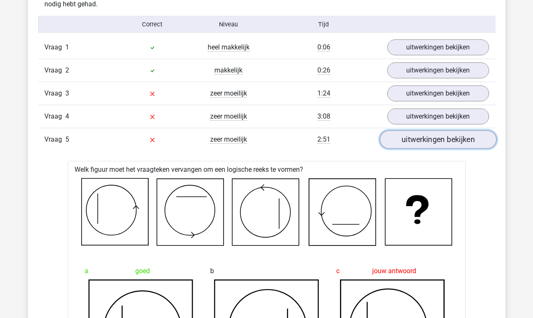
scroll to position [685, 0]
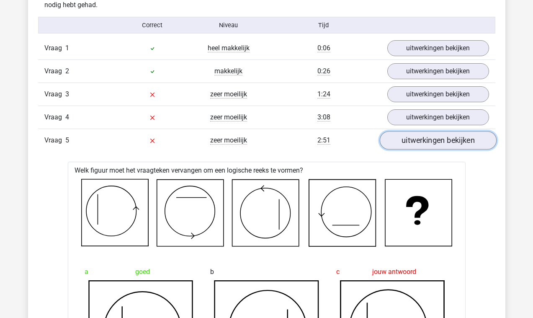
click at [445, 146] on link "uitwerkingen bekijken" at bounding box center [437, 140] width 117 height 18
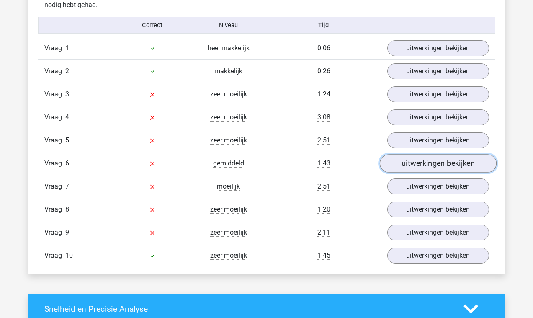
click at [446, 168] on link "uitwerkingen bekijken" at bounding box center [437, 163] width 117 height 18
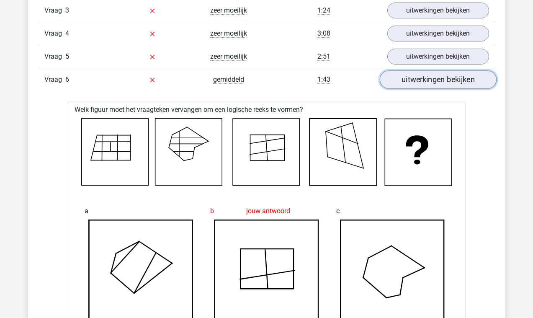
scroll to position [743, 0]
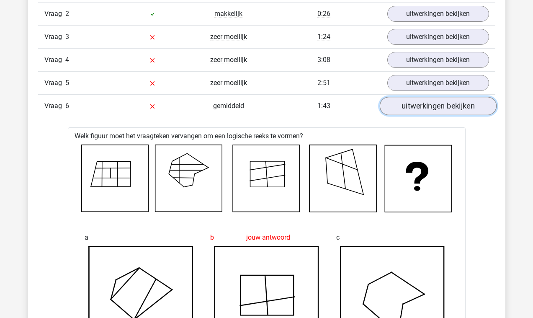
click at [450, 108] on link "uitwerkingen bekijken" at bounding box center [437, 106] width 117 height 18
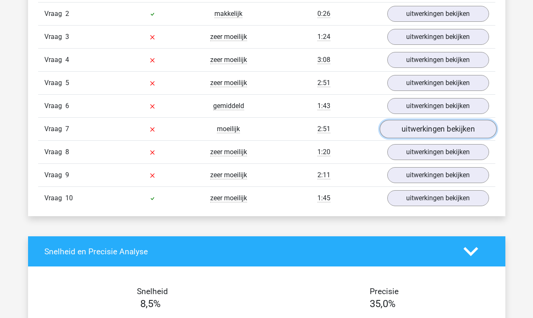
click at [445, 135] on link "uitwerkingen bekijken" at bounding box center [437, 129] width 117 height 18
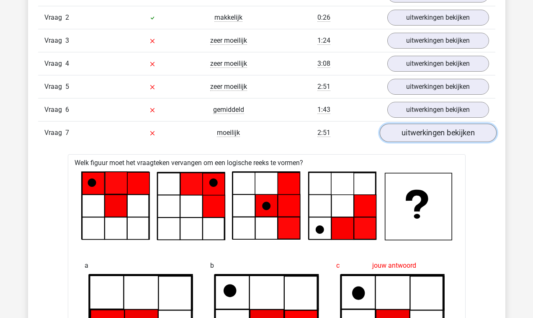
scroll to position [708, 0]
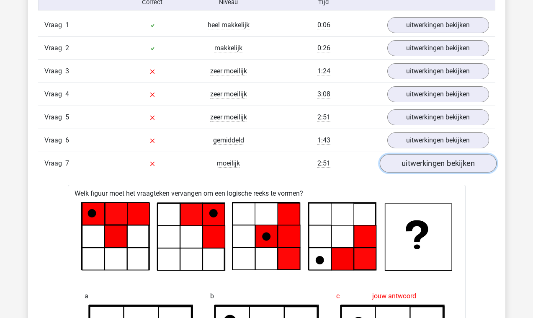
click at [431, 163] on link "uitwerkingen bekijken" at bounding box center [437, 163] width 117 height 18
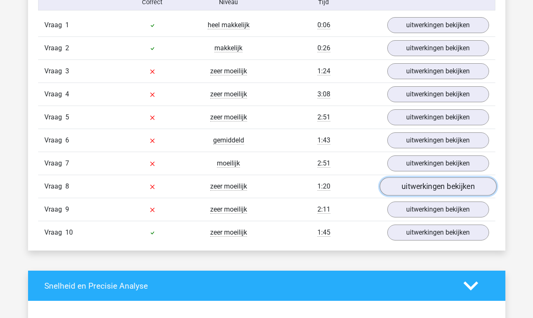
click at [430, 192] on link "uitwerkingen bekijken" at bounding box center [437, 186] width 117 height 18
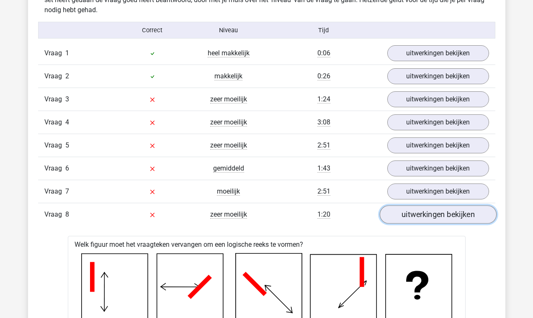
scroll to position [667, 0]
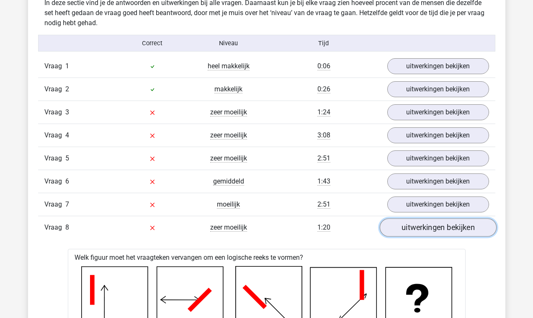
click at [428, 226] on link "uitwerkingen bekijken" at bounding box center [437, 227] width 117 height 18
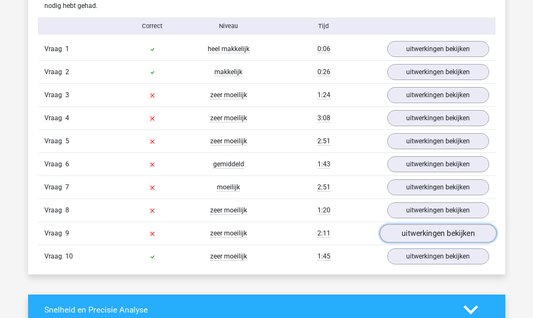
click at [436, 225] on link "uitwerkingen bekijken" at bounding box center [437, 233] width 117 height 18
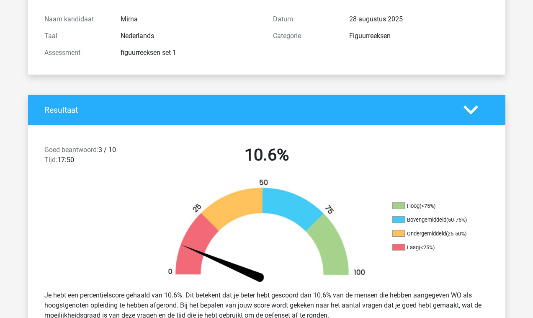
scroll to position [0, 0]
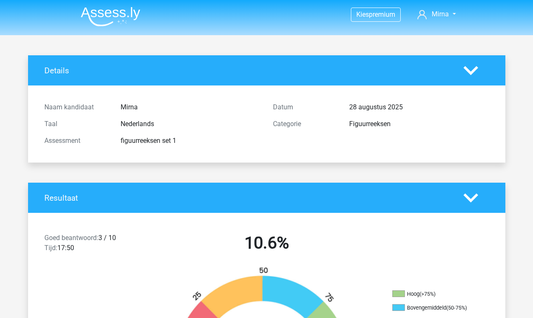
click at [101, 20] on img at bounding box center [110, 17] width 59 height 20
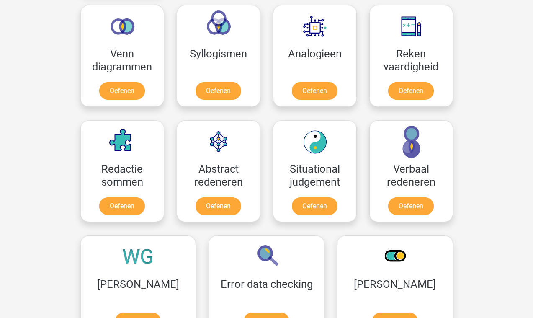
scroll to position [514, 0]
